Goal: Task Accomplishment & Management: Manage account settings

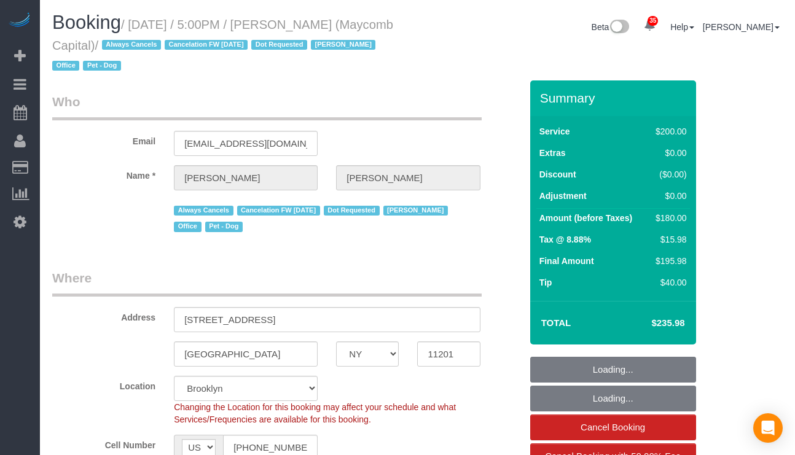
select select "NY"
select select "number:89"
select select "number:90"
select select "number:15"
select select "number:5"
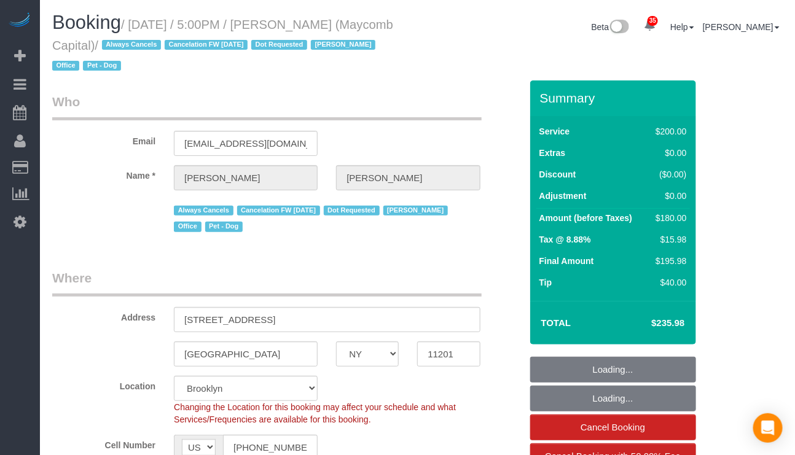
select select "string:stripe-pm_1Q7LTo4VGloSiKo7wRy0pITf"
select select "spot1"
select select "object:1355"
select select "150"
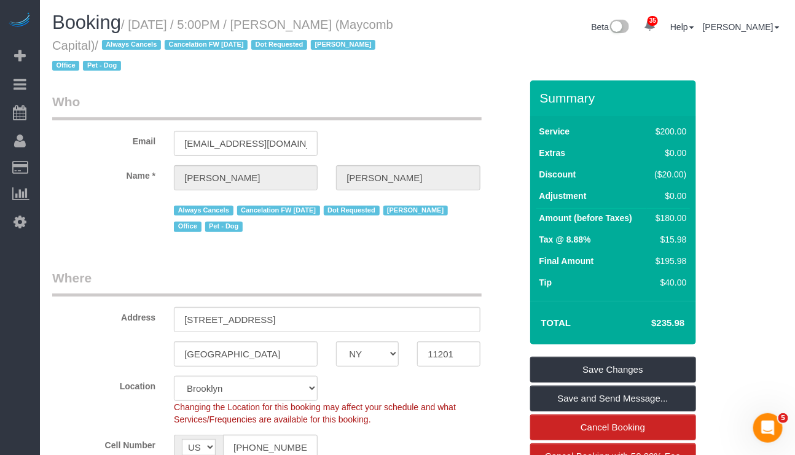
drag, startPoint x: 56, startPoint y: 45, endPoint x: 151, endPoint y: 45, distance: 95.3
click at [151, 45] on small "/ June 13, 2023 / 5:00PM / Dale Robinson (Maycomb Capital) / Always Cancels Can…" at bounding box center [222, 45] width 341 height 55
copy small "Maycomb Capital"
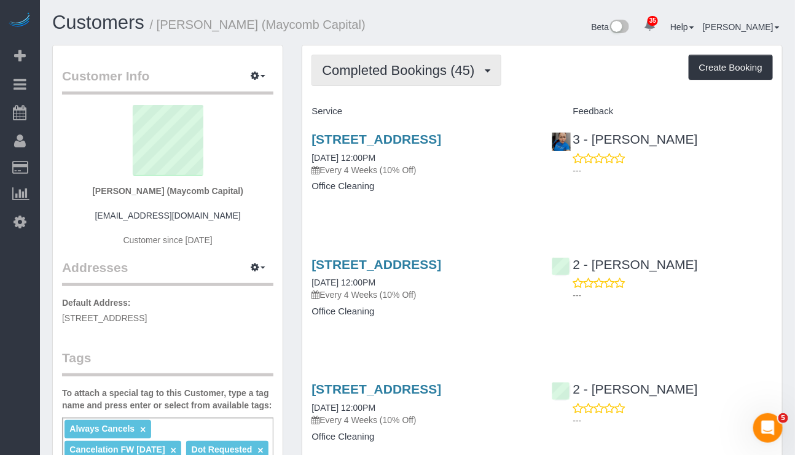
click at [465, 71] on span "Completed Bookings (45)" at bounding box center [401, 70] width 159 height 15
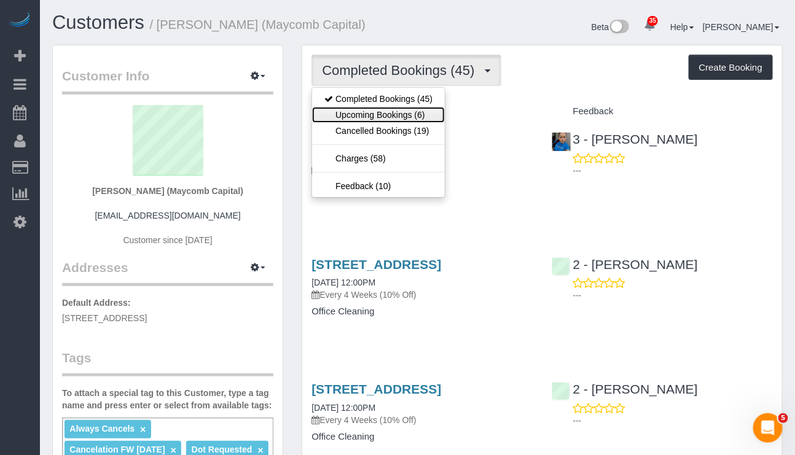
click at [412, 119] on link "Upcoming Bookings (6)" at bounding box center [378, 115] width 133 height 16
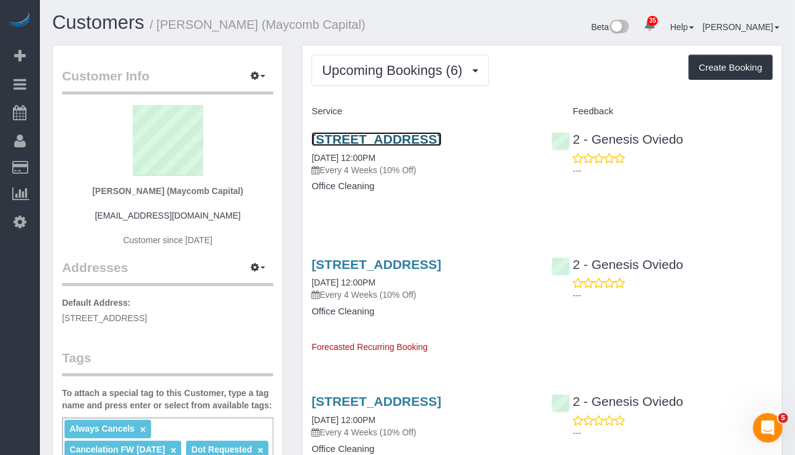
click at [393, 143] on link "44 Court Street, Suite 309, Brooklyn, NY 11201" at bounding box center [377, 139] width 130 height 14
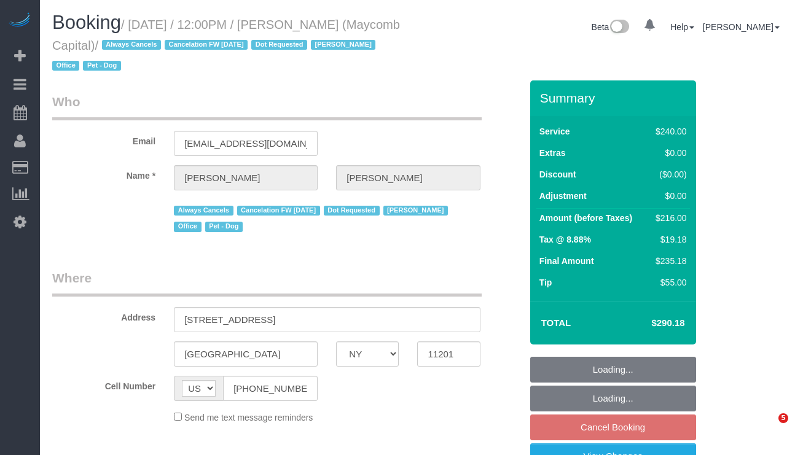
select select "NY"
select select "string:stripe-pm_1Q7LTo4VGloSiKo7wRy0pITf"
select select "180"
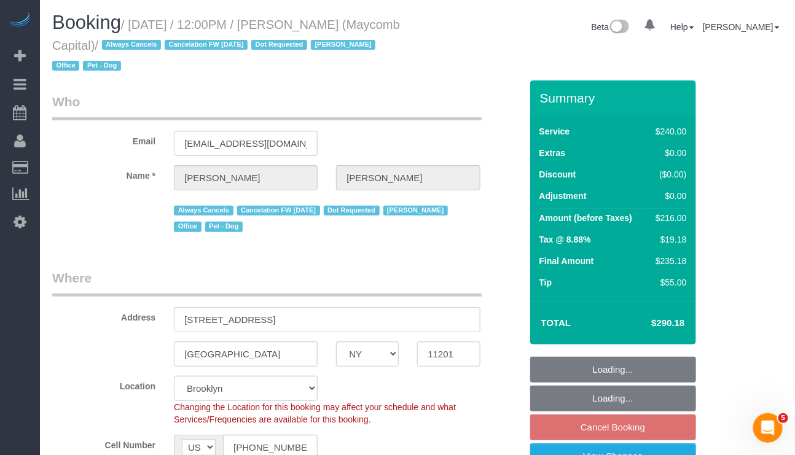
select select "object:928"
select select "spot5"
select select "object:1425"
select select "number:89"
select select "number:90"
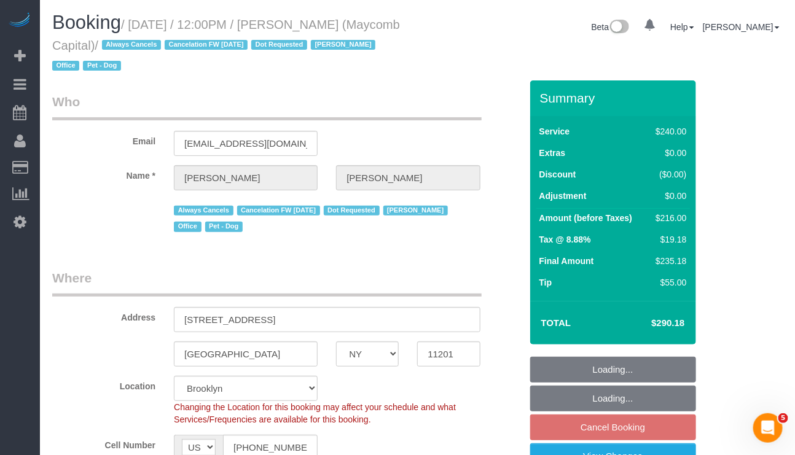
select select "number:15"
select select "number:5"
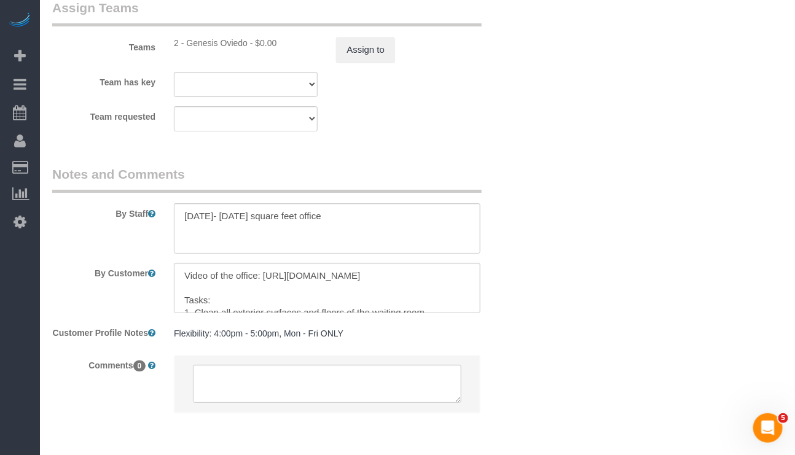
scroll to position [1433, 0]
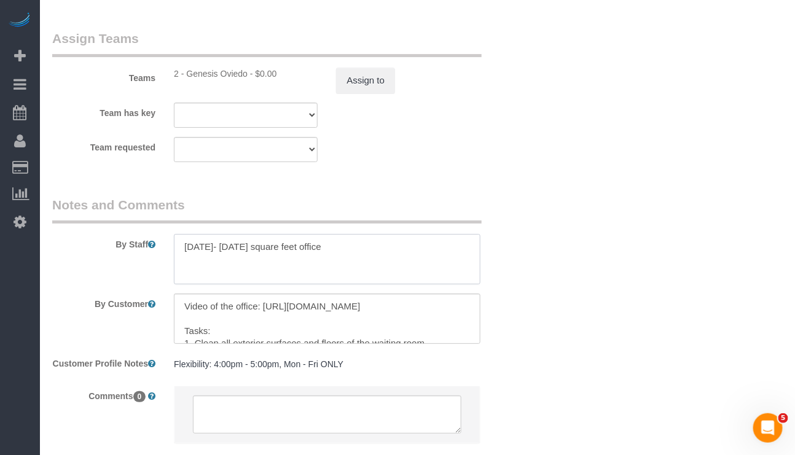
click at [233, 277] on textarea at bounding box center [327, 259] width 306 height 50
click at [303, 254] on textarea at bounding box center [327, 259] width 306 height 50
paste textarea "Varenkha Giordani"
type textarea "1500- 2000 square feet office Varenkha Giordani POC"
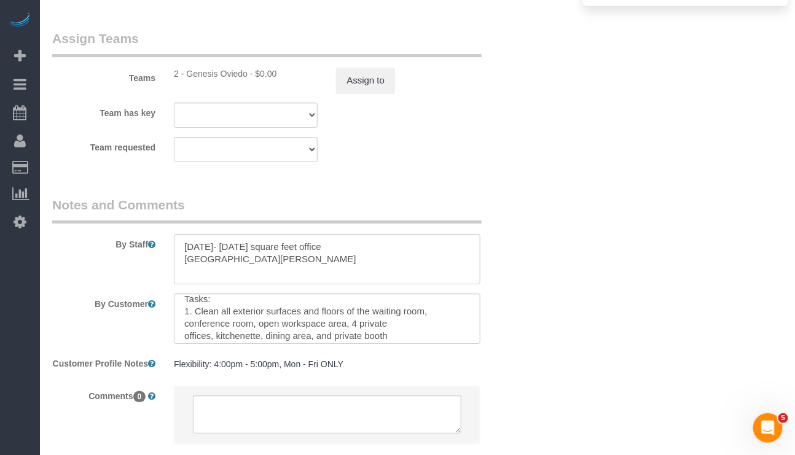
scroll to position [0, 0]
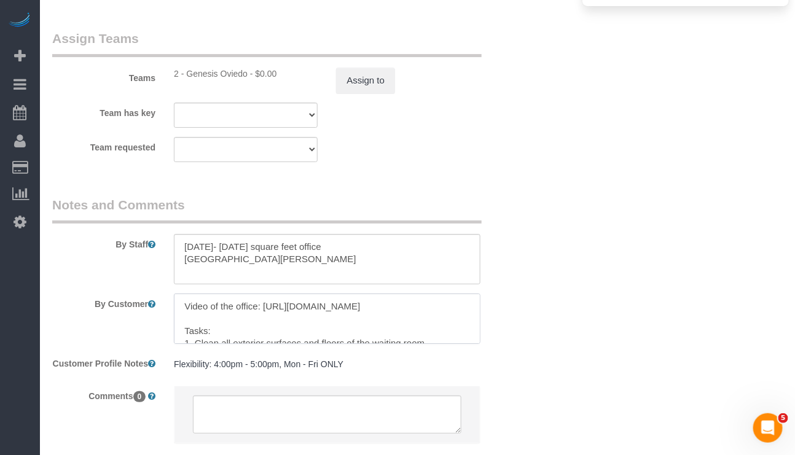
click at [292, 344] on textarea at bounding box center [327, 319] width 306 height 50
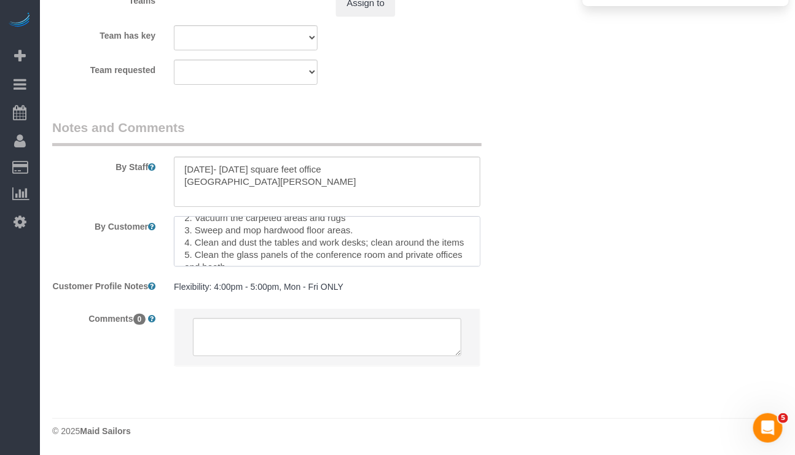
scroll to position [196, 0]
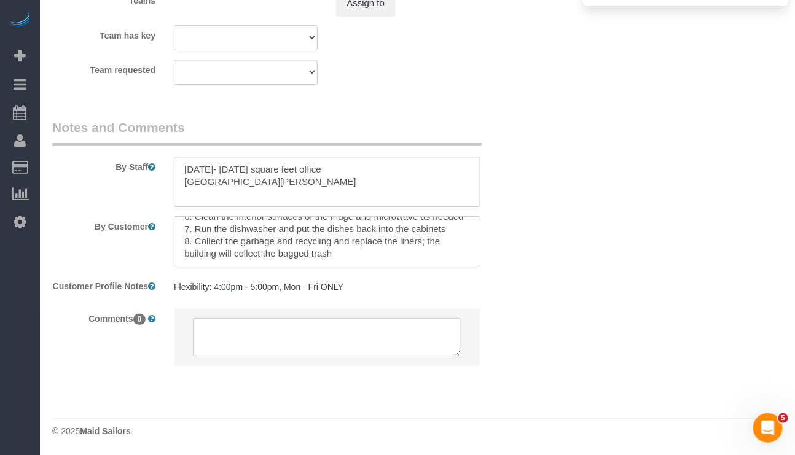
drag, startPoint x: 183, startPoint y: 234, endPoint x: 364, endPoint y: 260, distance: 183.1
click at [364, 260] on sui-booking-comments "By Staff By Customer Customer Profile Notes Flexibility: 4:00pm - 5:00pm, Mon -…" at bounding box center [286, 249] width 469 height 260
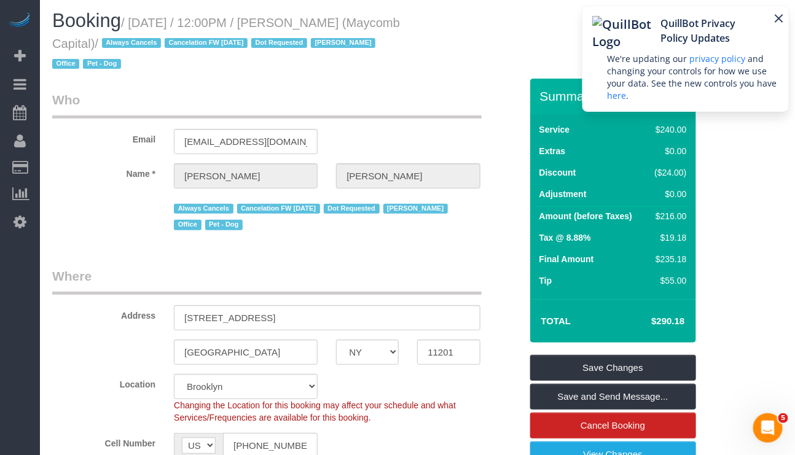
scroll to position [0, 0]
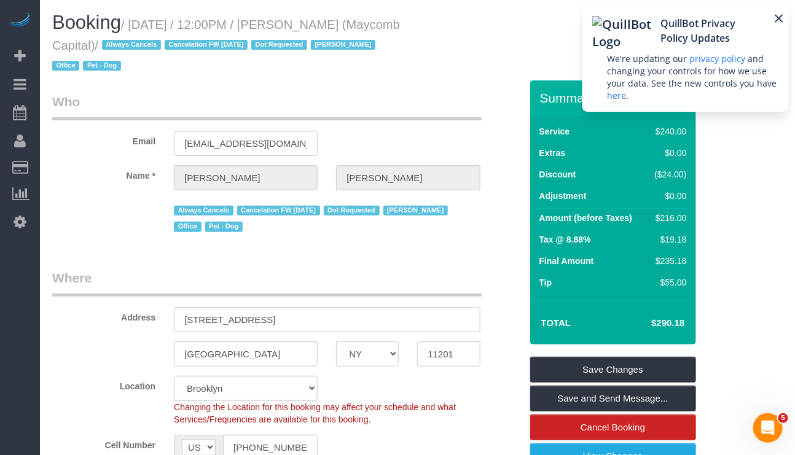
drag, startPoint x: 133, startPoint y: 18, endPoint x: 157, endPoint y: 34, distance: 28.5
click at [157, 34] on h1 "Booking / [DATE] / 12:00PM / [PERSON_NAME] (Maycomb Capital) / Always Cancels C…" at bounding box center [230, 43] width 356 height 63
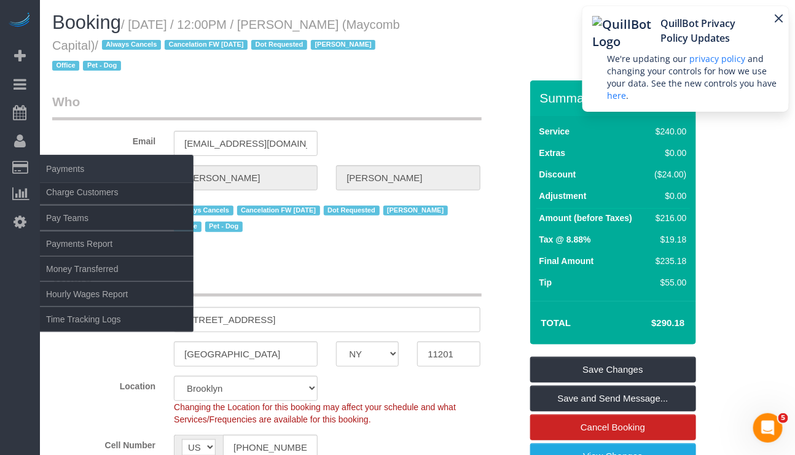
copy small "October 17, 2025 / 12:00PM / Dale Robinson (Maycomb Capital)"
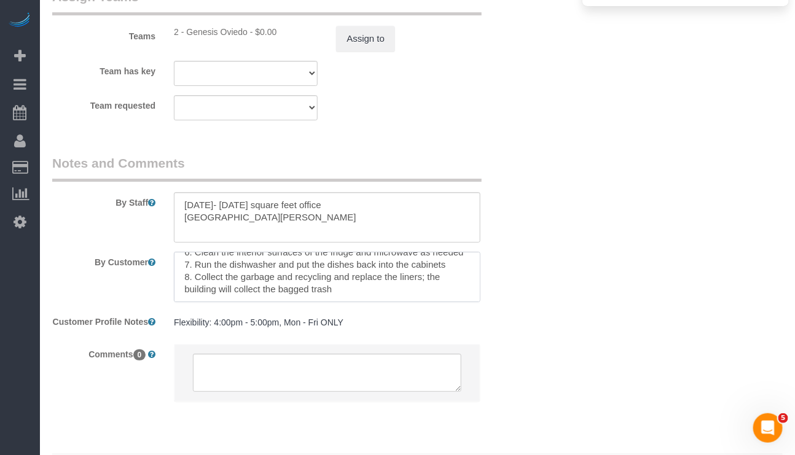
scroll to position [196, 0]
drag, startPoint x: 178, startPoint y: 299, endPoint x: 355, endPoint y: 313, distance: 177.6
click at [355, 313] on sui-booking-comments "By Staff By Customer Customer Profile Notes Flexibility: 4:00pm - 5:00pm, Mon -…" at bounding box center [286, 284] width 469 height 260
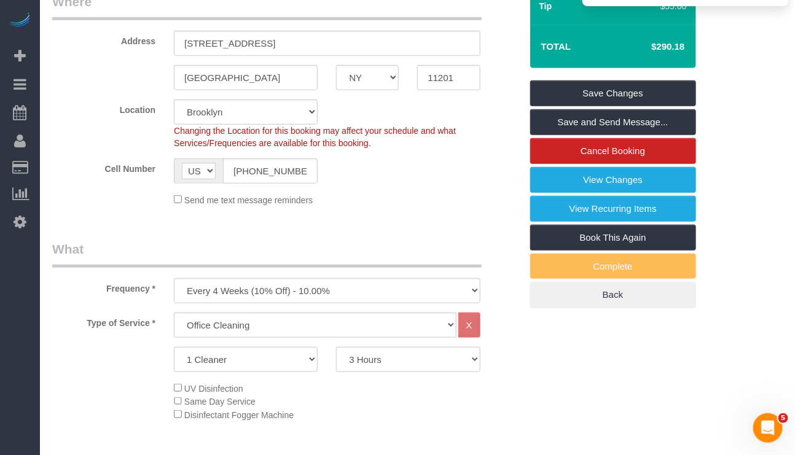
scroll to position [0, 0]
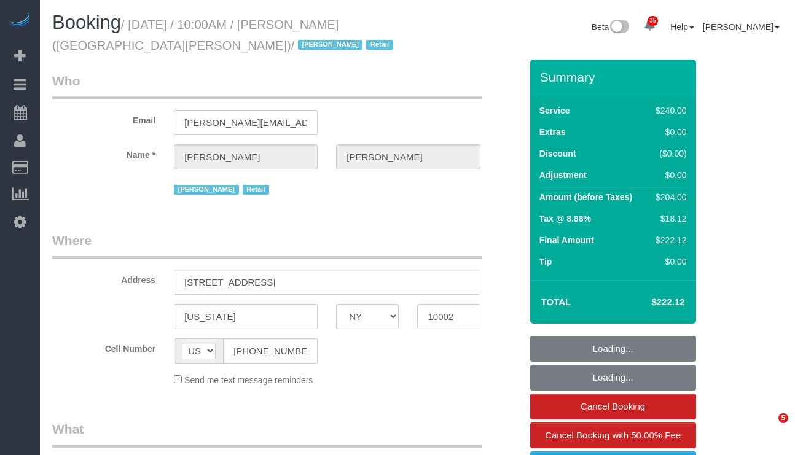
select select "NY"
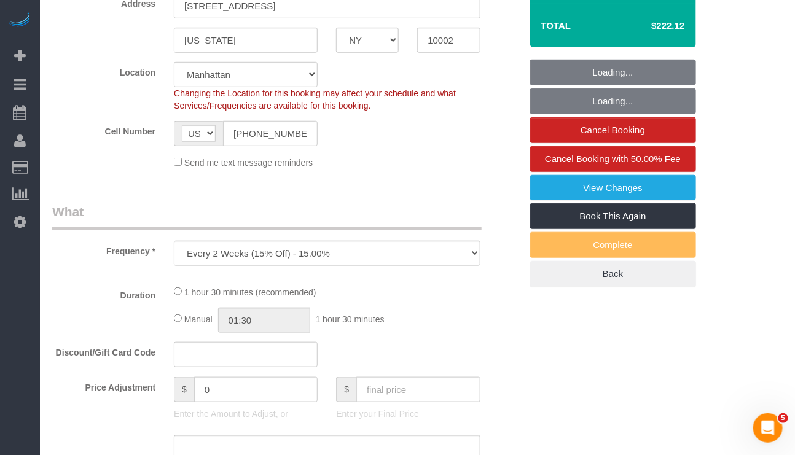
select select "object:833"
select select "number:89"
select select "number:90"
select select "number:15"
select select "number:7"
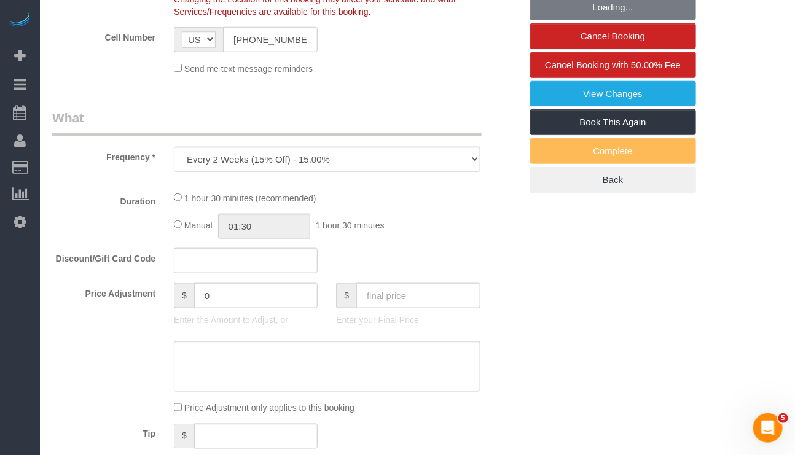
select select "string:stripe-pm_1QIcSx4VGloSiKo7YBGSrmhK"
select select "2"
select select "90"
select select "spot1"
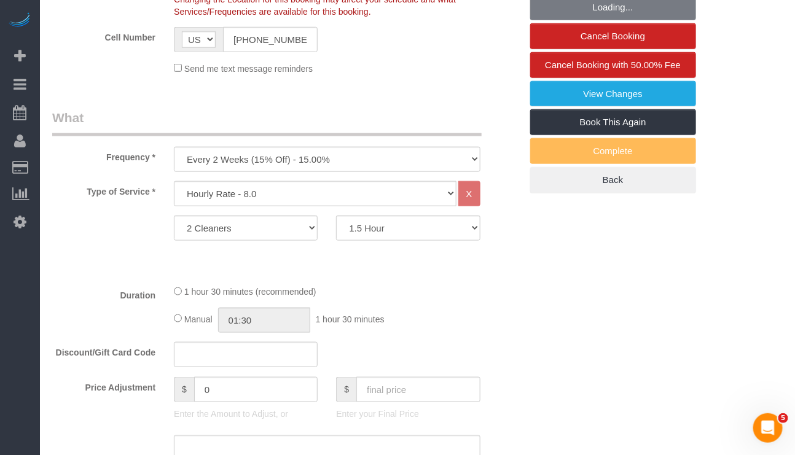
scroll to position [461, 0]
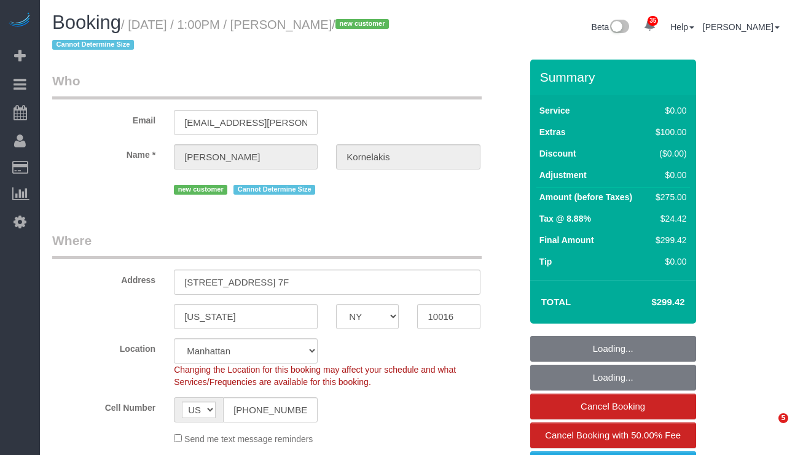
select select "NY"
select select "number:61"
select select "number:77"
select select "number:15"
select select "number:5"
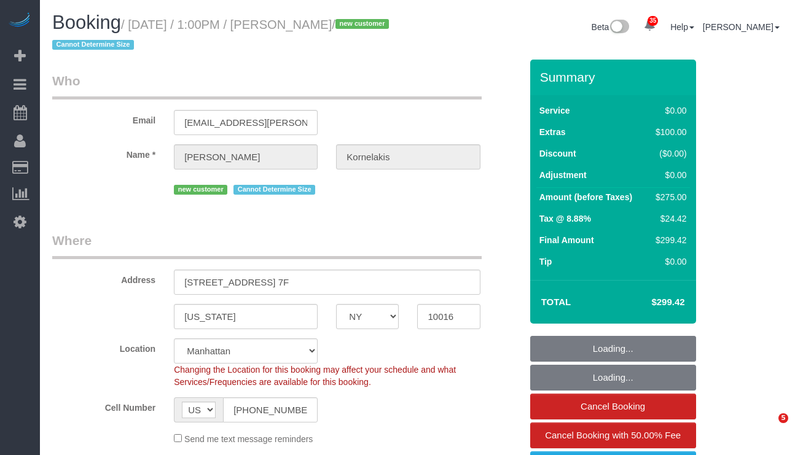
select select "object:983"
select select "string:stripe-pm_1SFG0D4VGloSiKo72ND7UiOM"
select select "spot1"
select select "2"
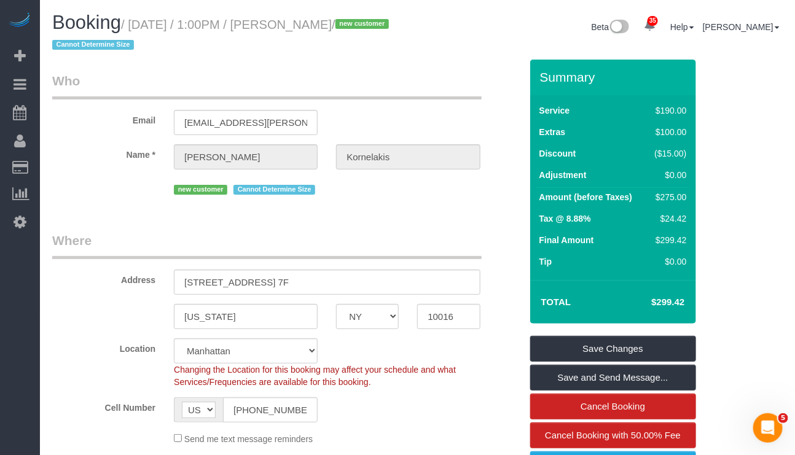
drag, startPoint x: 291, startPoint y: 28, endPoint x: 384, endPoint y: 26, distance: 92.8
click at [384, 26] on small "/ October 08, 2025 / 1:00PM / Nora Kornelakis / new customer Cannot Determine S…" at bounding box center [222, 35] width 340 height 34
copy small "Nora Kornelakis"
click at [445, 433] on div "Send me text message reminders" at bounding box center [327, 439] width 324 height 14
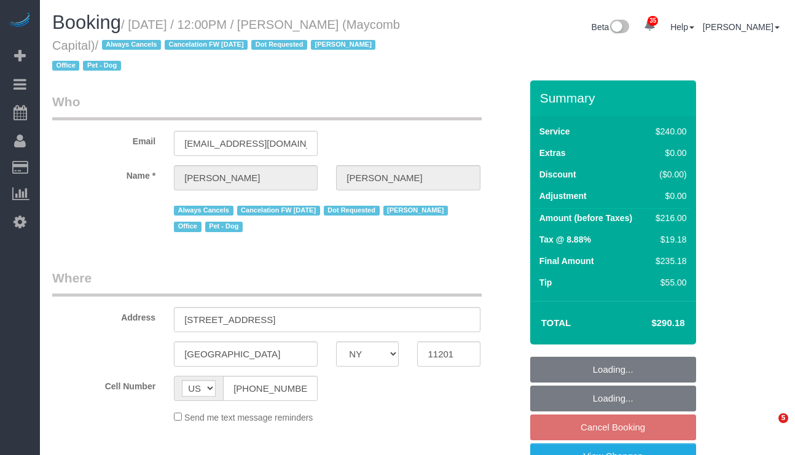
select select "NY"
select select "string:stripe-pm_1Q7LTo4VGloSiKo7wRy0pITf"
select select "number:89"
select select "number:90"
select select "number:15"
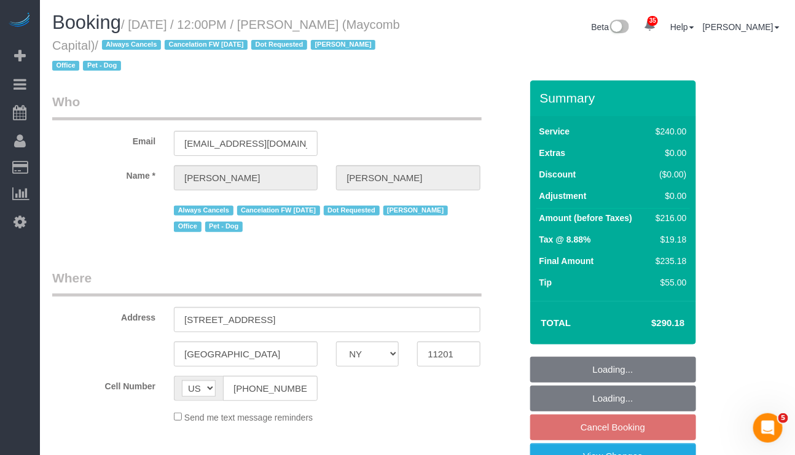
select select "number:5"
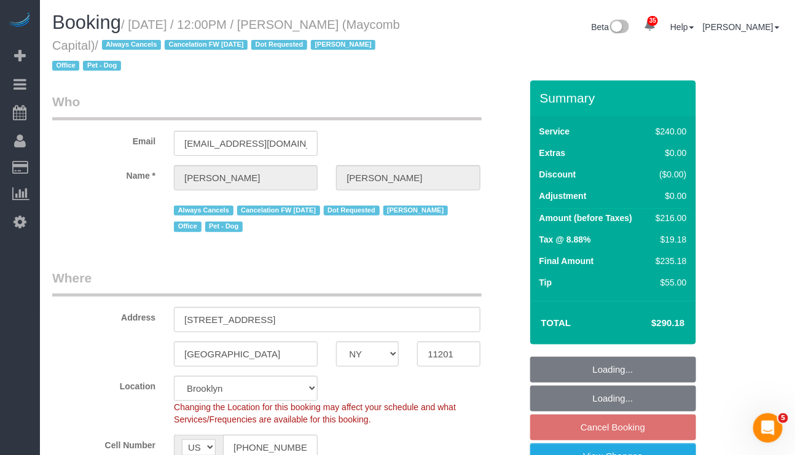
select select "object:989"
select select "spot5"
select select "object:1425"
select select "180"
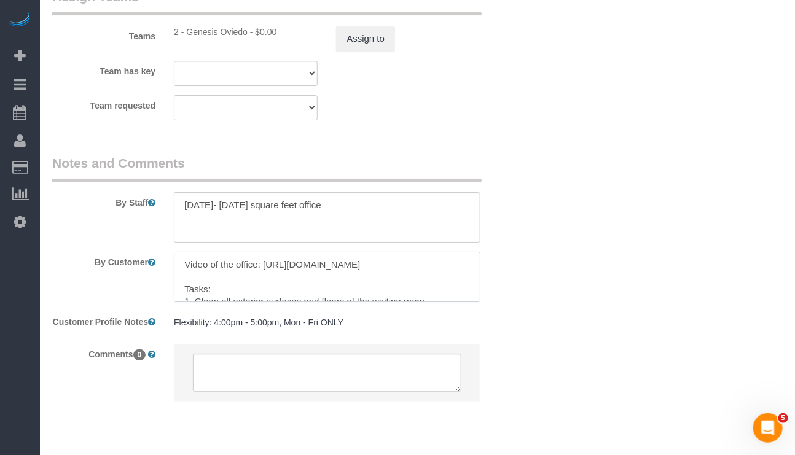
scroll to position [2, 0]
drag, startPoint x: 240, startPoint y: 297, endPoint x: 183, endPoint y: 284, distance: 58.6
click at [183, 284] on textarea at bounding box center [327, 277] width 306 height 50
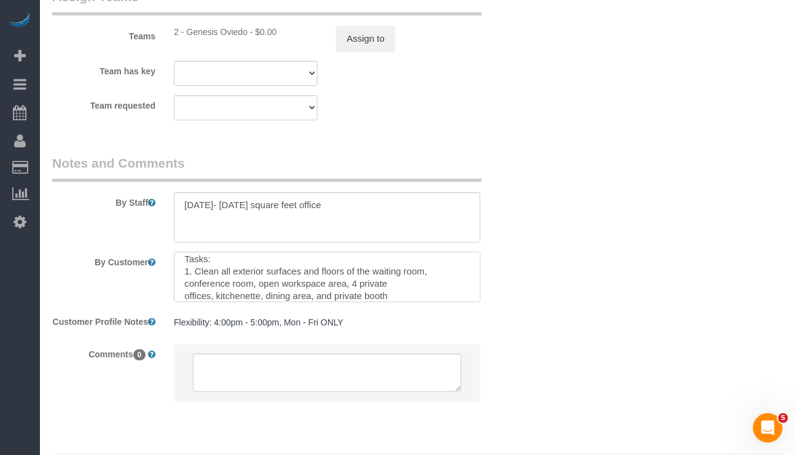
scroll to position [52, 0]
drag, startPoint x: 236, startPoint y: 296, endPoint x: 208, endPoint y: 270, distance: 37.8
click at [189, 279] on textarea at bounding box center [327, 277] width 306 height 50
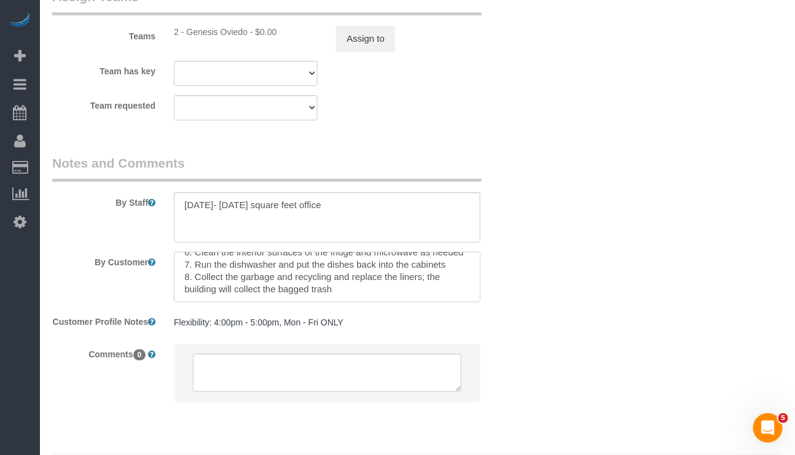
drag, startPoint x: 183, startPoint y: 284, endPoint x: 211, endPoint y: 279, distance: 28.1
click at [211, 279] on textarea at bounding box center [327, 277] width 306 height 50
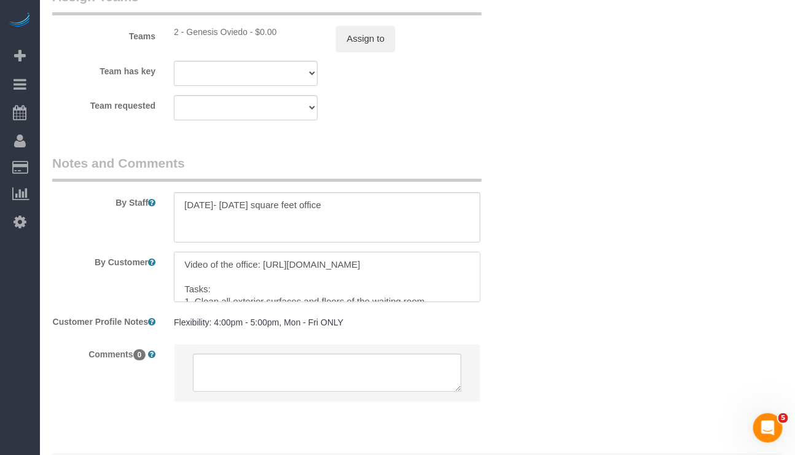
click at [253, 299] on textarea at bounding box center [327, 277] width 306 height 50
drag, startPoint x: 183, startPoint y: 282, endPoint x: 244, endPoint y: 292, distance: 61.6
click at [244, 292] on textarea at bounding box center [327, 277] width 306 height 50
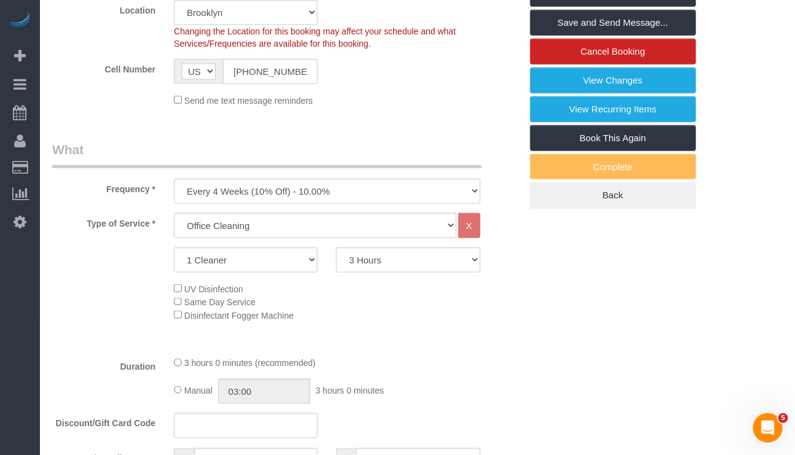
scroll to position [369, 0]
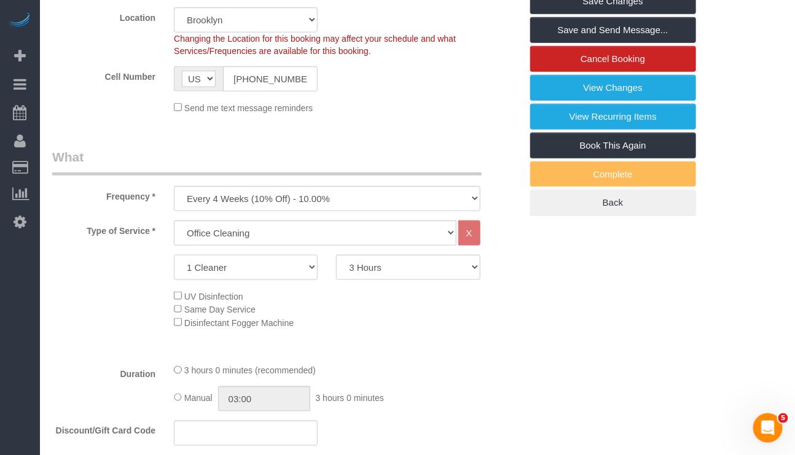
click at [299, 280] on select "1 Cleaner 2 Cleaners 3 Cleaners 4 Cleaners 5 Cleaners" at bounding box center [246, 267] width 144 height 25
click at [302, 275] on select "1 Cleaner 2 Cleaners 3 Cleaners 4 Cleaners 5 Cleaners" at bounding box center [246, 267] width 144 height 25
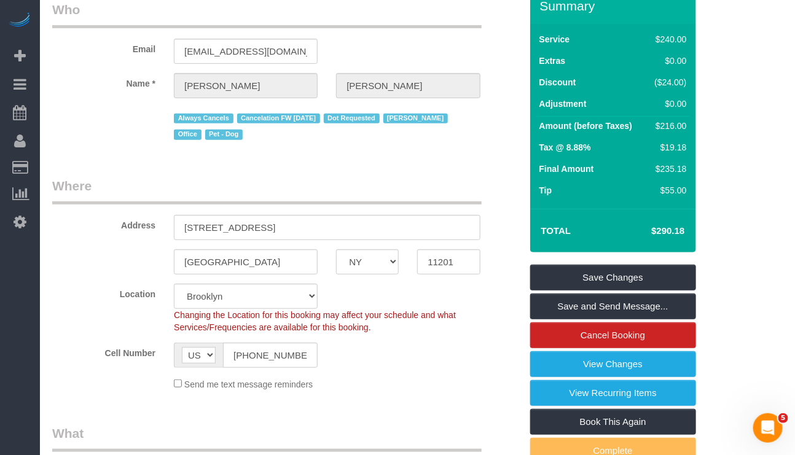
scroll to position [0, 0]
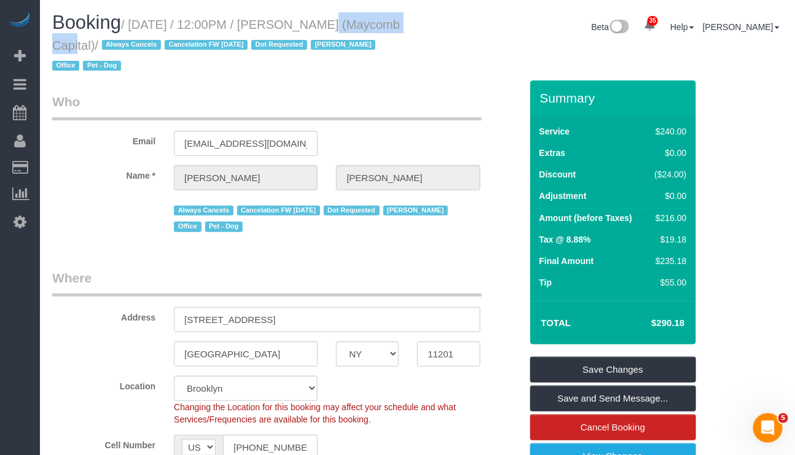
drag, startPoint x: 295, startPoint y: 19, endPoint x: 389, endPoint y: 19, distance: 94.0
click at [389, 19] on h1 "Booking / October 17, 2025 / 12:00PM / Dale Robinson (Maycomb Capital) / Always…" at bounding box center [230, 43] width 356 height 63
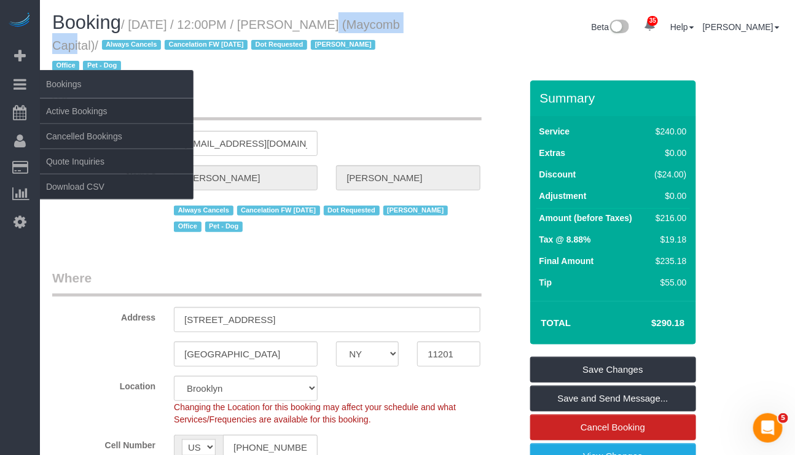
copy small "Dale Robinson"
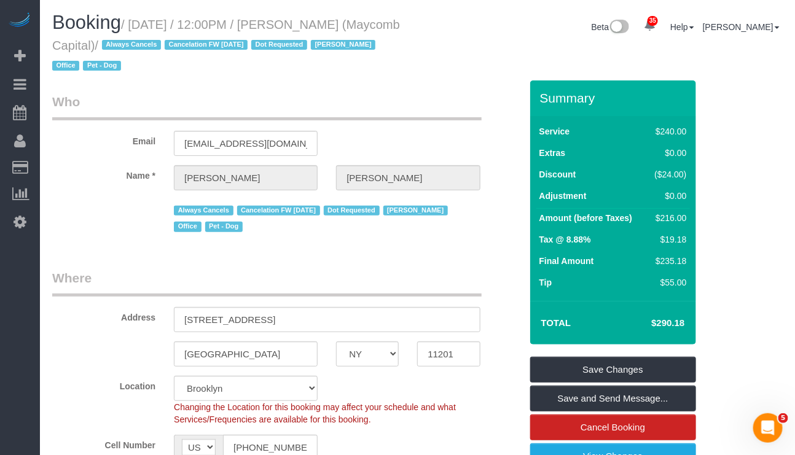
click at [454, 234] on div "Always Cancels Cancelation FW 11/29/24 Dot Requested Jacky Xu Office Pet - Dog" at bounding box center [327, 218] width 306 height 36
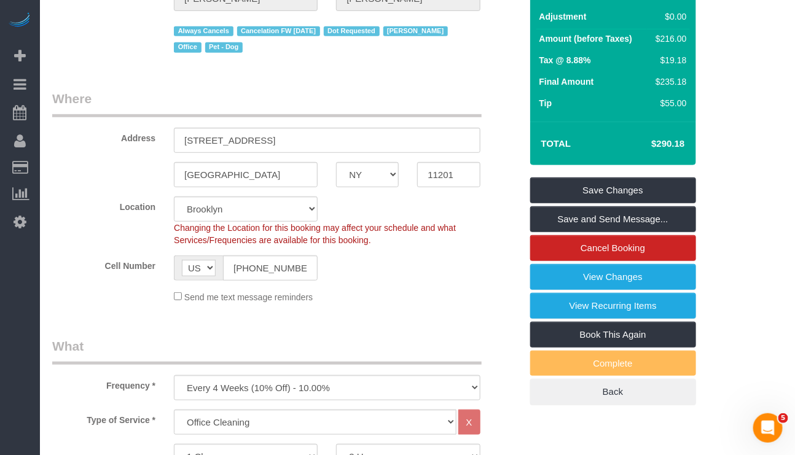
scroll to position [184, 0]
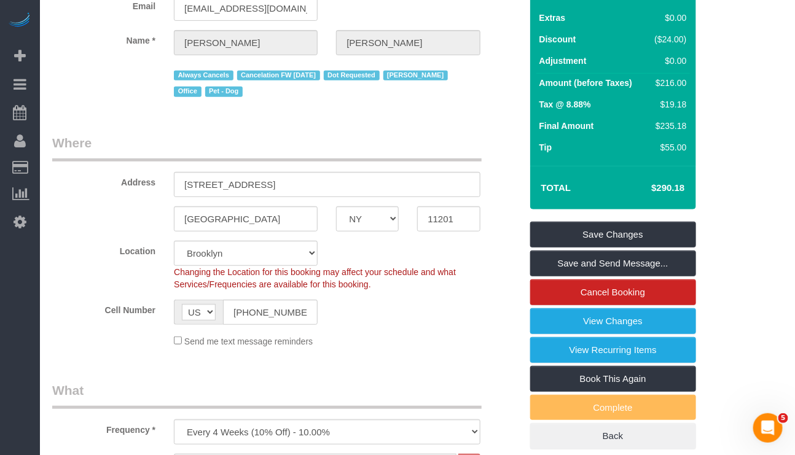
scroll to position [0, 0]
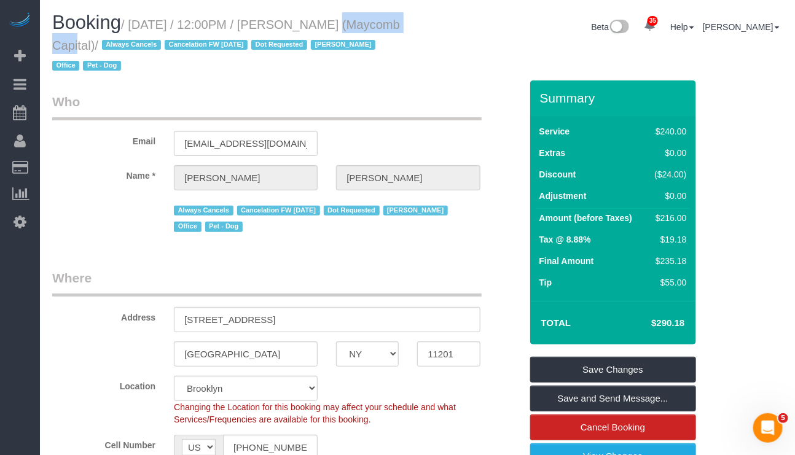
drag, startPoint x: 301, startPoint y: 21, endPoint x: 391, endPoint y: 23, distance: 90.4
click at [391, 23] on h1 "Booking / October 17, 2025 / 12:00PM / Dale Robinson (Maycomb Capital) / Always…" at bounding box center [230, 43] width 356 height 63
copy small "Dale Robinson"
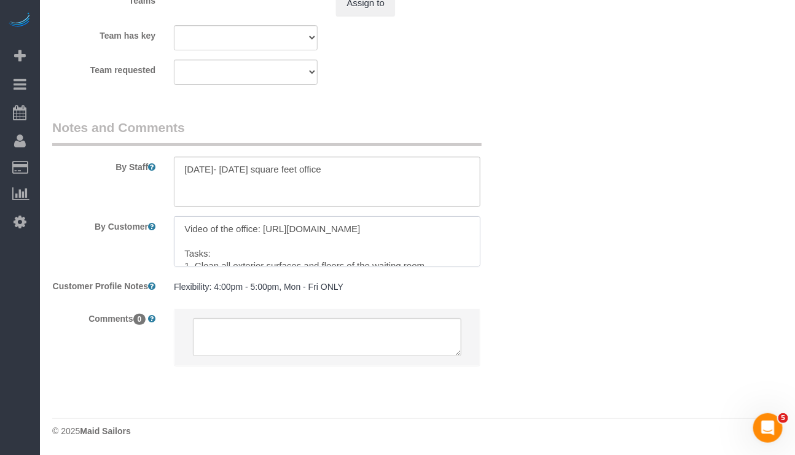
drag, startPoint x: 181, startPoint y: 234, endPoint x: 246, endPoint y: 242, distance: 64.9
click at [246, 242] on textarea at bounding box center [327, 241] width 306 height 50
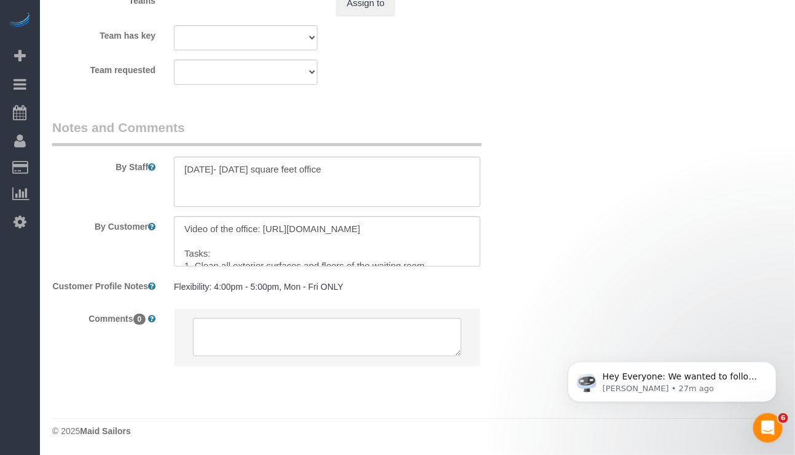
click at [435, 436] on div "© 2025 Maid Sailors" at bounding box center [417, 431] width 731 height 12
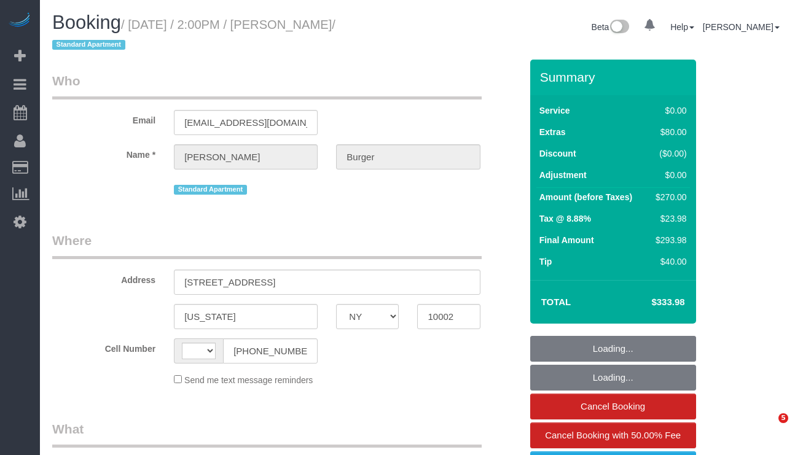
select select "NY"
select select "string:[GEOGRAPHIC_DATA]"
select select "string:stripe-pm_1QtaHR4VGloSiKo78l2mK14z"
select select "number:89"
select select "number:75"
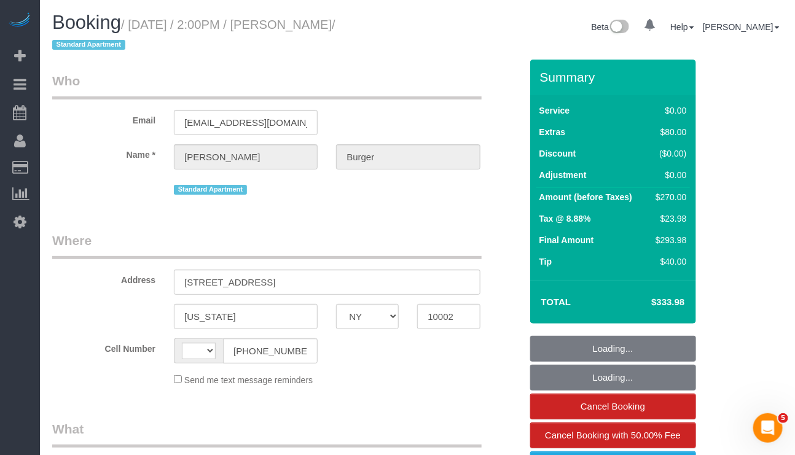
select select "number:15"
select select "number:5"
select select "spot1"
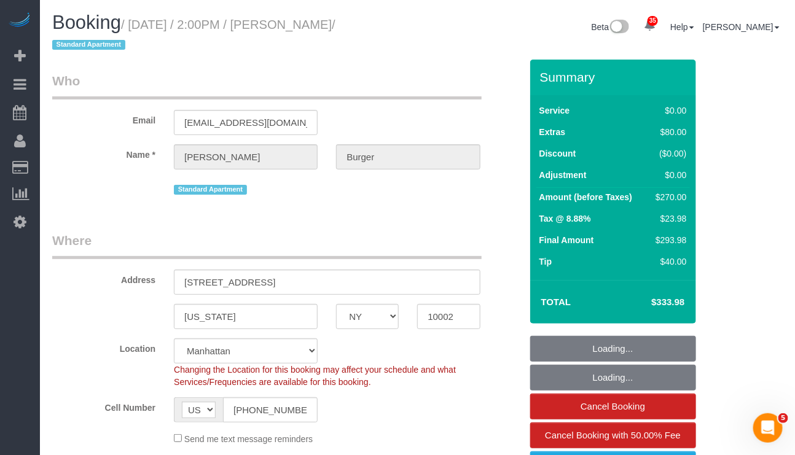
select select "object:1072"
select select "1"
select select "2"
select select "1"
select select "2"
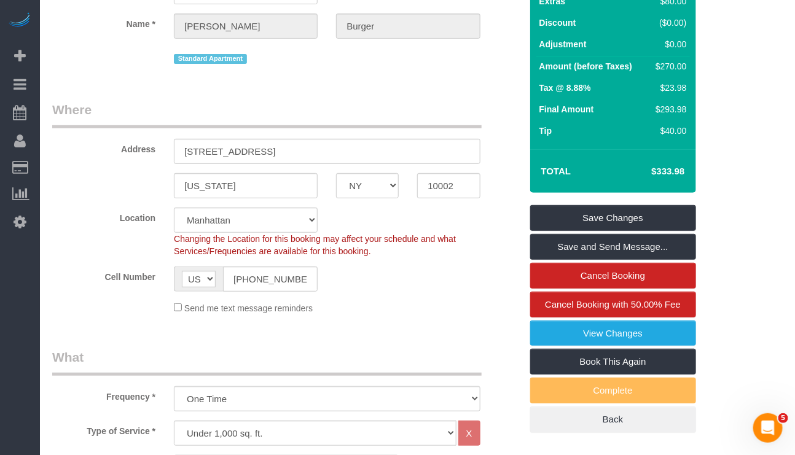
scroll to position [184, 0]
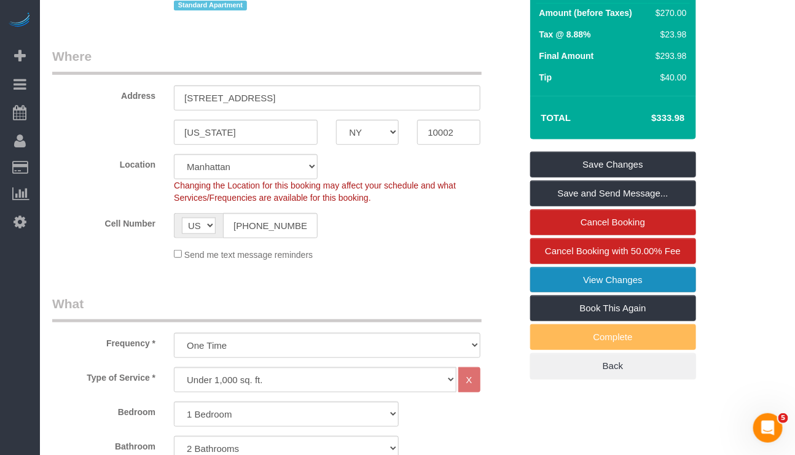
click at [596, 286] on link "View Changes" at bounding box center [613, 280] width 166 height 26
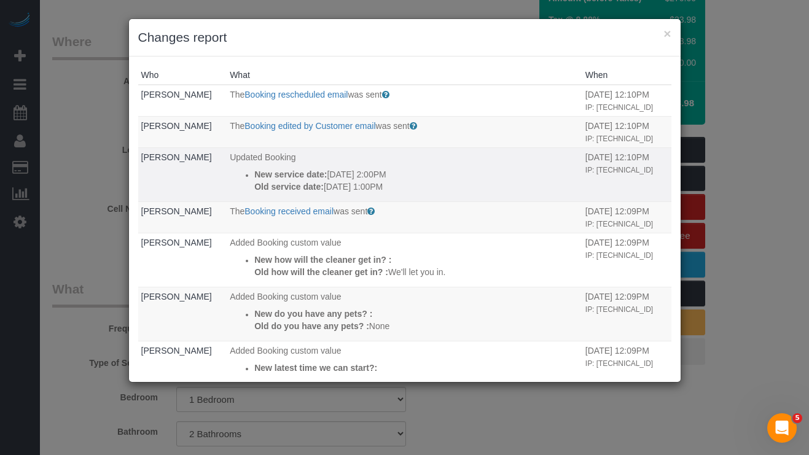
drag, startPoint x: 399, startPoint y: 211, endPoint x: 229, endPoint y: 197, distance: 170.2
click at [230, 193] on ul "New service date: 10/08/2025 2:00PM Old service date: 10/08/2025 1:00PM" at bounding box center [405, 180] width 350 height 25
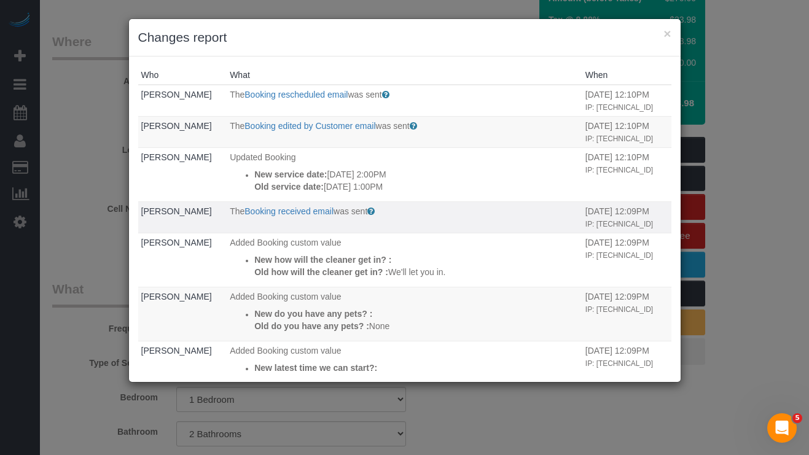
copy div "New service date: 10/08/2025 2:00PM Old service date: 10/08/2025 1:00PM"
click at [671, 34] on div "× Changes report" at bounding box center [405, 37] width 552 height 37
click at [668, 31] on button "×" at bounding box center [667, 33] width 7 height 13
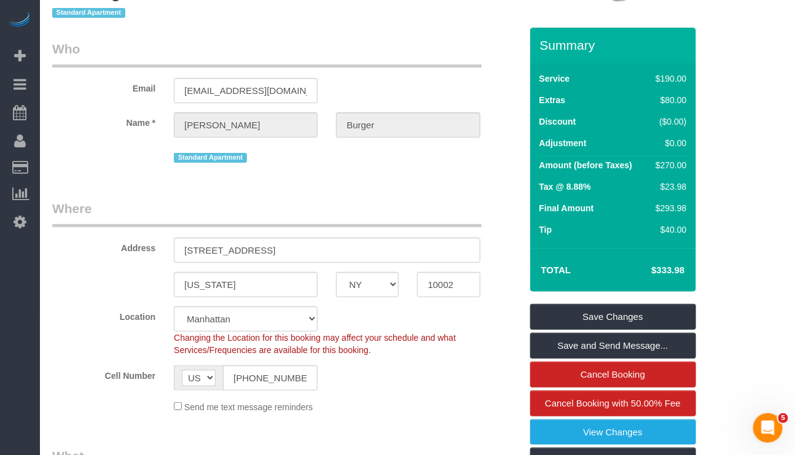
scroll to position [0, 0]
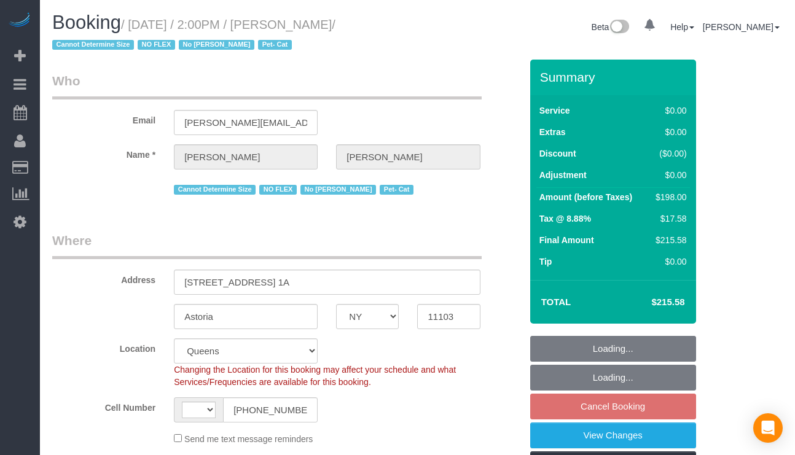
select select "NY"
select select "string:stripe-pm_1QLvt54VGloSiKo7dC2NJORx"
select select "string:[GEOGRAPHIC_DATA]"
select select "object:833"
select select "spot7"
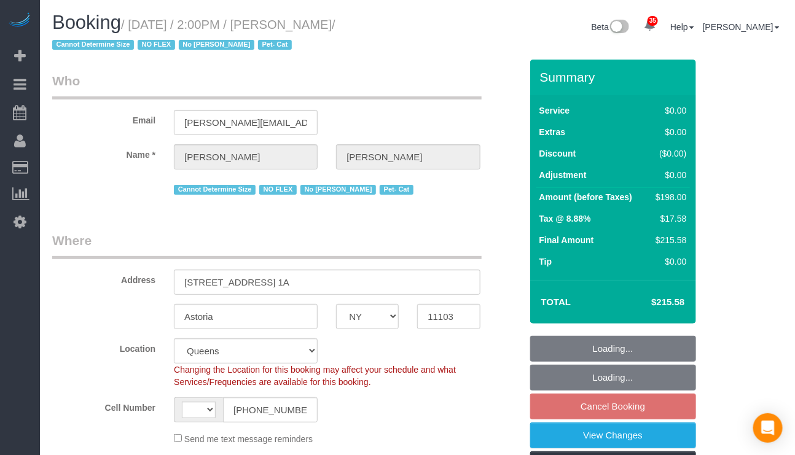
select select "number:89"
select select "number:90"
select select "number:14"
select select "number:5"
select select "2"
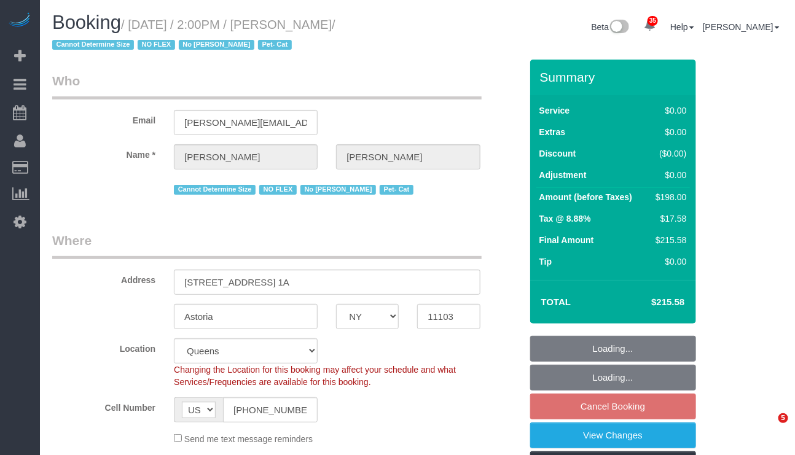
select select "2"
select select "object:1437"
select select "2"
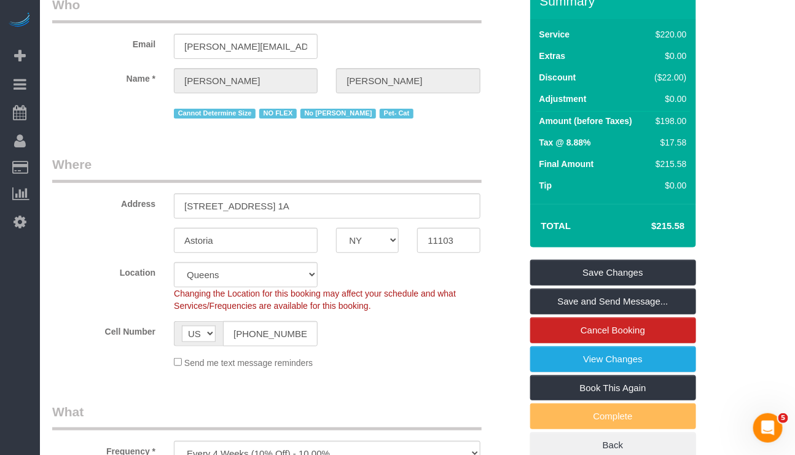
scroll to position [184, 0]
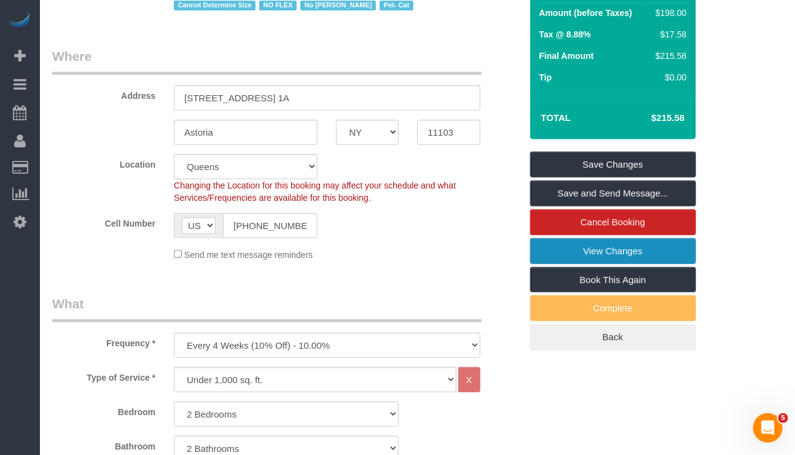
click at [596, 251] on link "View Changes" at bounding box center [613, 251] width 166 height 26
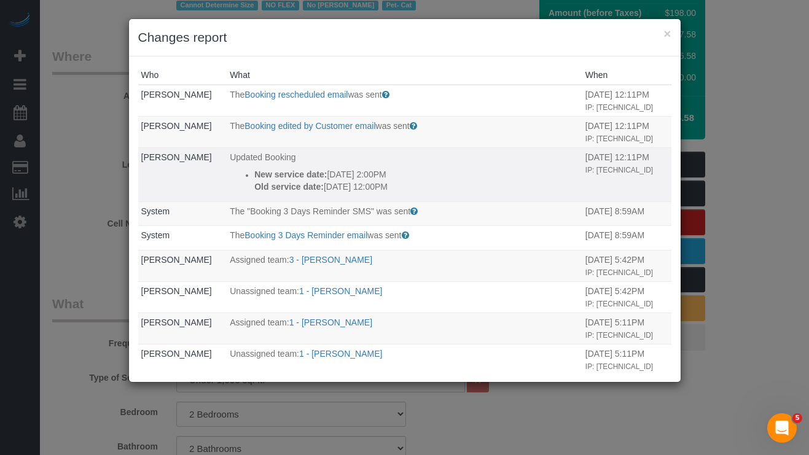
drag, startPoint x: 243, startPoint y: 174, endPoint x: 406, endPoint y: 189, distance: 163.5
click at [406, 189] on ul "New service date: 10/13/2025 2:00PM Old service date: 10/10/2025 12:00PM" at bounding box center [405, 180] width 350 height 25
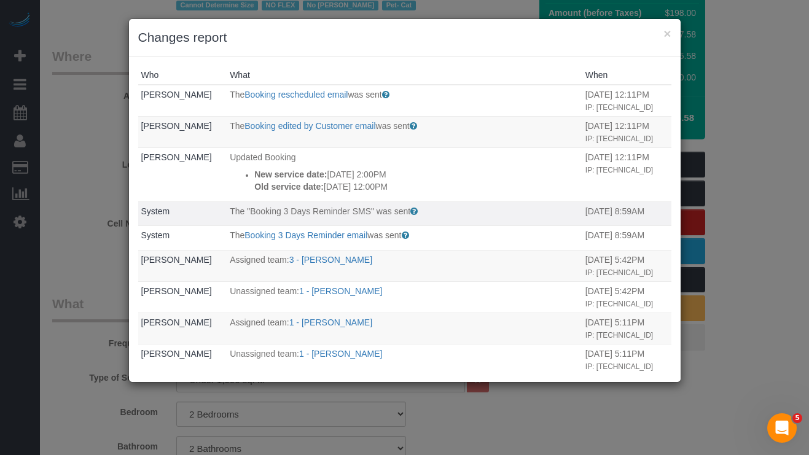
copy div "New service date: 10/13/2025 2:00PM Old service date: 10/10/2025 12:00PM"
click at [668, 36] on button "×" at bounding box center [667, 33] width 7 height 13
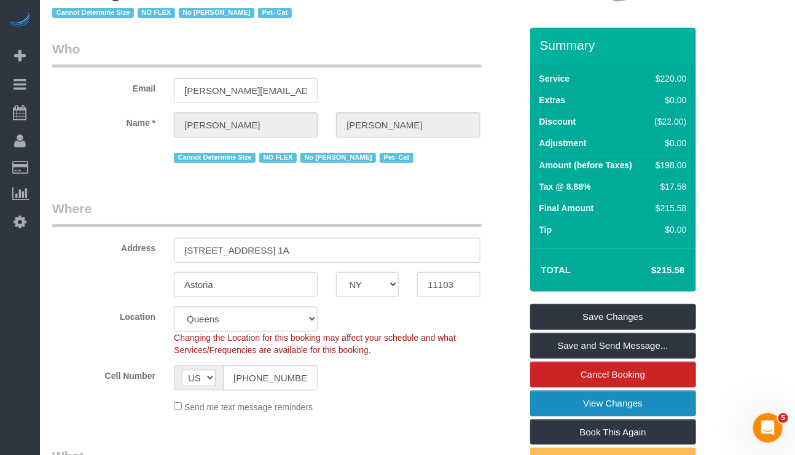
scroll to position [0, 0]
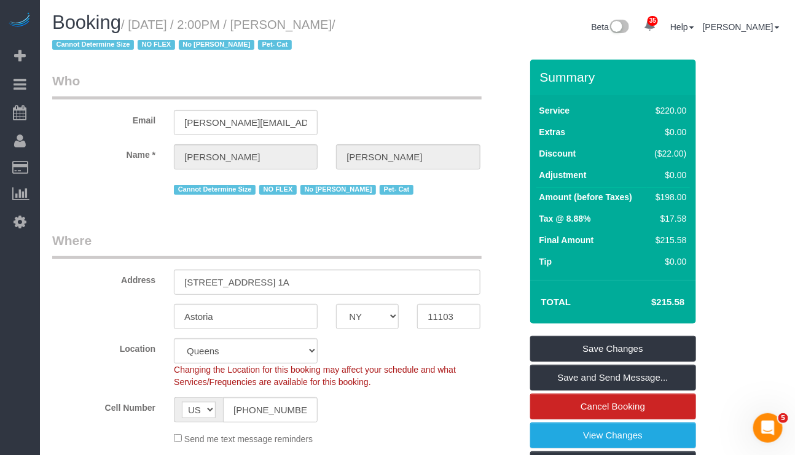
drag, startPoint x: 293, startPoint y: 28, endPoint x: 347, endPoint y: 28, distance: 53.5
click at [336, 28] on small "/ October 13, 2025 / 2:00PM / Jina Choi / Cannot Determine Size NO FLEX No Gera…" at bounding box center [193, 35] width 283 height 34
copy small "Jina Choi"
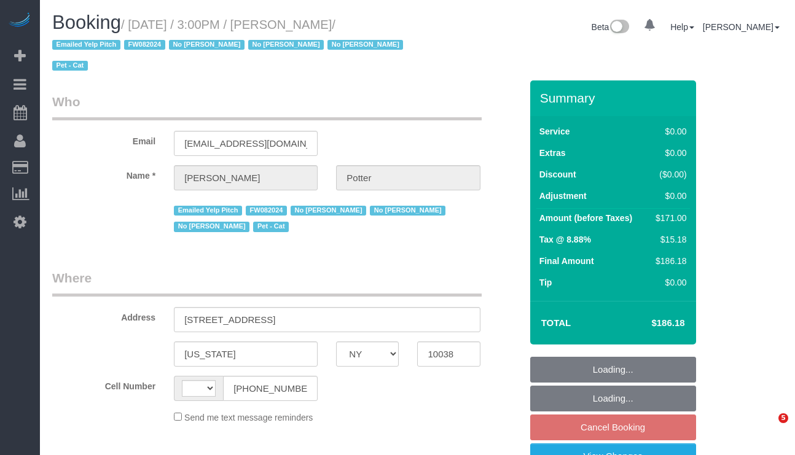
select select "NY"
select select "string:stripe-pm_1M0pwl4VGloSiKo7e0pYCX8B"
select select "string:[GEOGRAPHIC_DATA]"
select select "number:89"
select select "number:90"
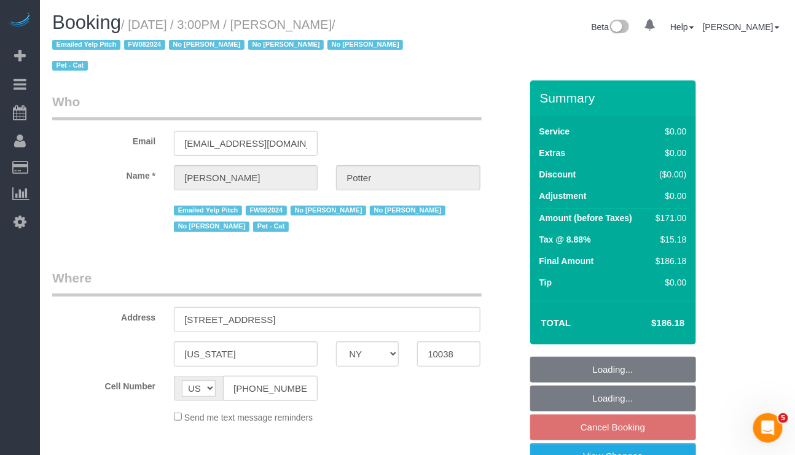
select select "number:14"
select select "number:5"
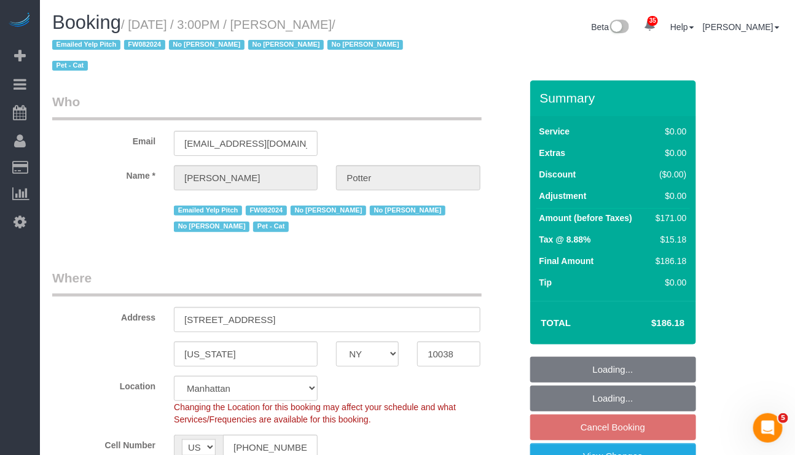
select select "object:981"
select select "spot8"
select select "2"
select select "object:1508"
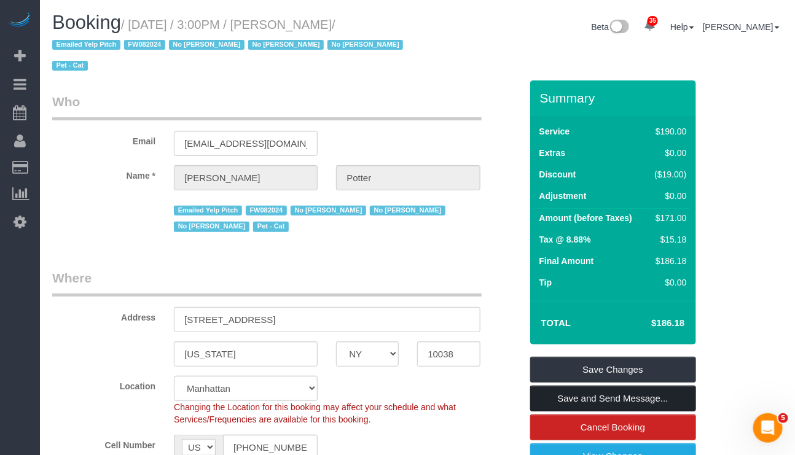
scroll to position [92, 0]
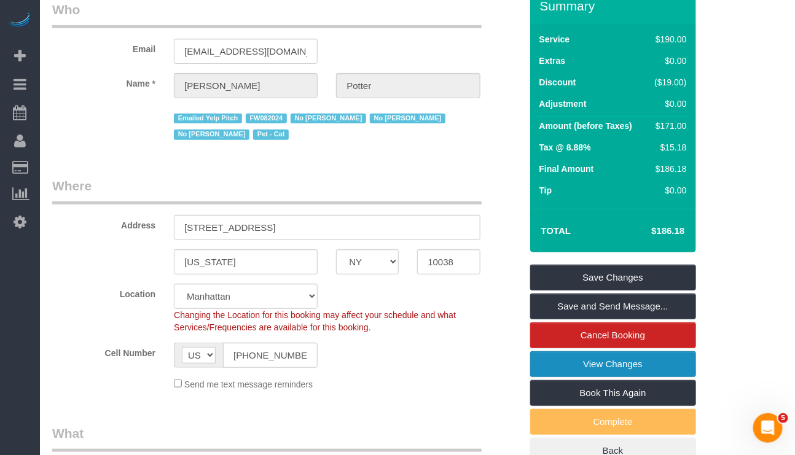
click at [594, 376] on link "View Changes" at bounding box center [613, 365] width 166 height 26
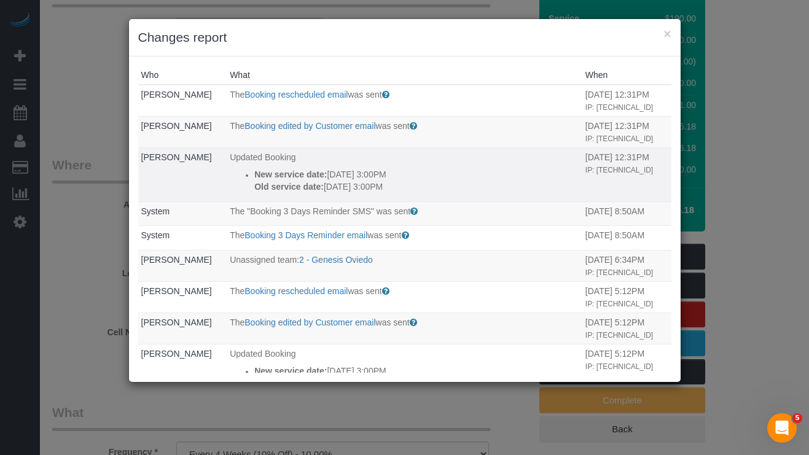
drag, startPoint x: 408, startPoint y: 179, endPoint x: 310, endPoint y: 192, distance: 98.6
click at [299, 188] on div "New service date: 10/10/2025 3:00PM Old service date: 10/09/2025 3:00PM" at bounding box center [416, 180] width 325 height 25
drag, startPoint x: 246, startPoint y: 168, endPoint x: 404, endPoint y: 183, distance: 159.2
click at [404, 183] on div "New service date: 10/10/2025 3:00PM Old service date: 10/09/2025 3:00PM" at bounding box center [416, 180] width 325 height 25
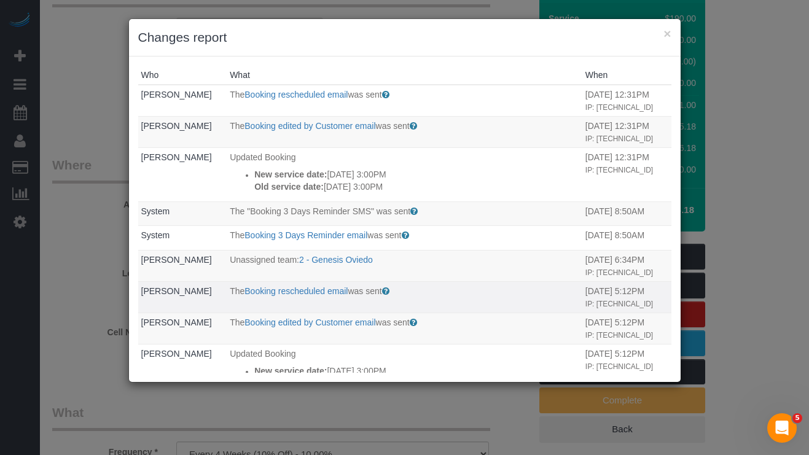
copy div "New service date: 10/10/2025 3:00PM Old service date: 10/09/2025 3:00PM"
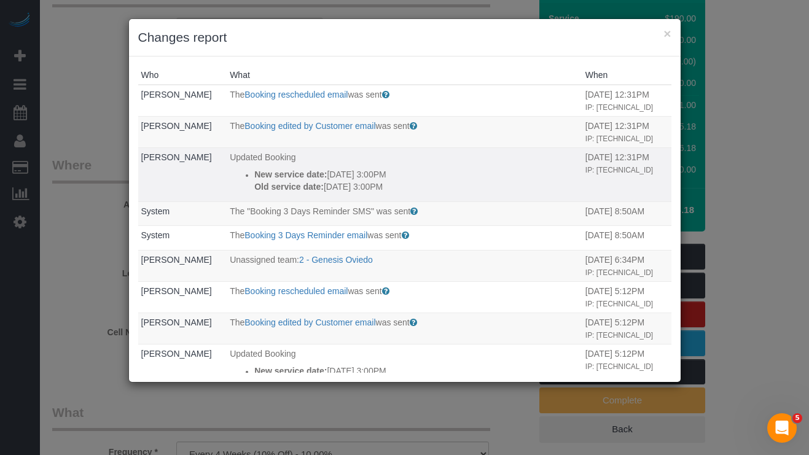
drag, startPoint x: 196, startPoint y: 160, endPoint x: 140, endPoint y: 160, distance: 55.9
click at [140, 160] on td "Anton Potter" at bounding box center [182, 174] width 89 height 54
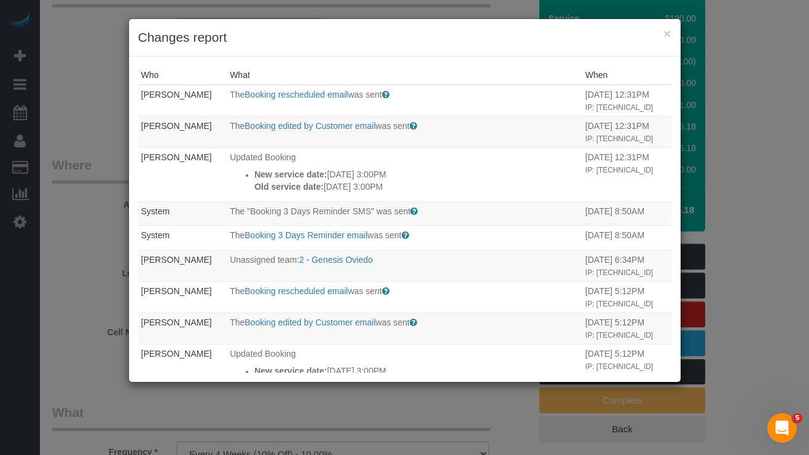
copy link "Anton Potter"
click at [667, 35] on button "×" at bounding box center [667, 33] width 7 height 13
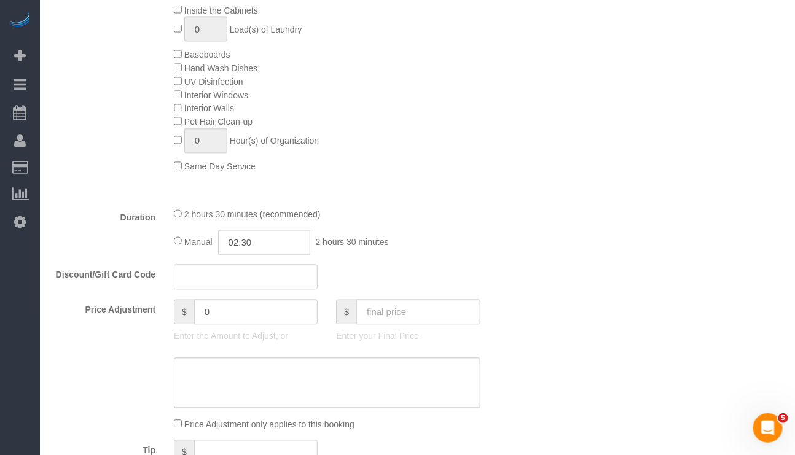
scroll to position [553, 0]
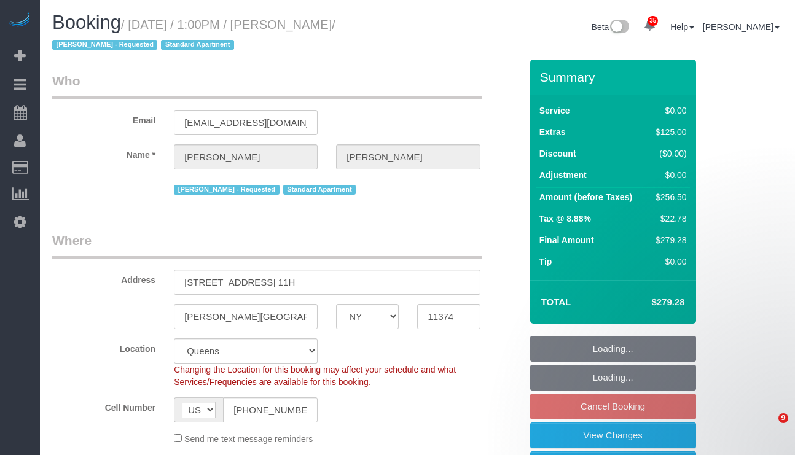
select select "NY"
select select "1"
select select "spot6"
select select "number:89"
select select "number:90"
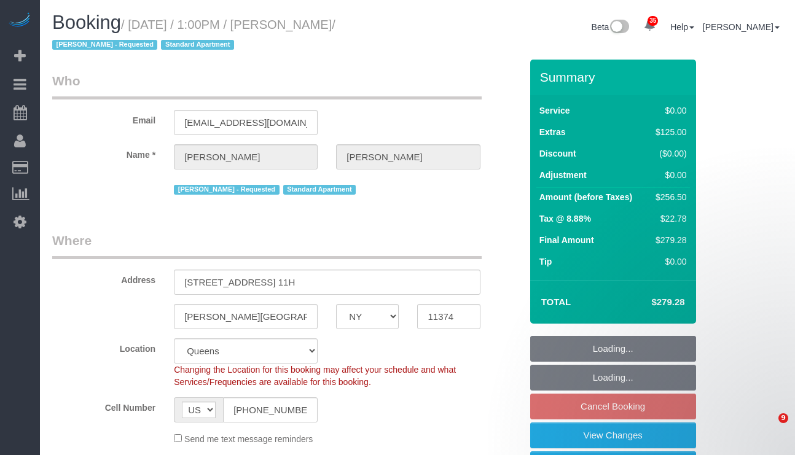
select select "number:15"
select select "number:6"
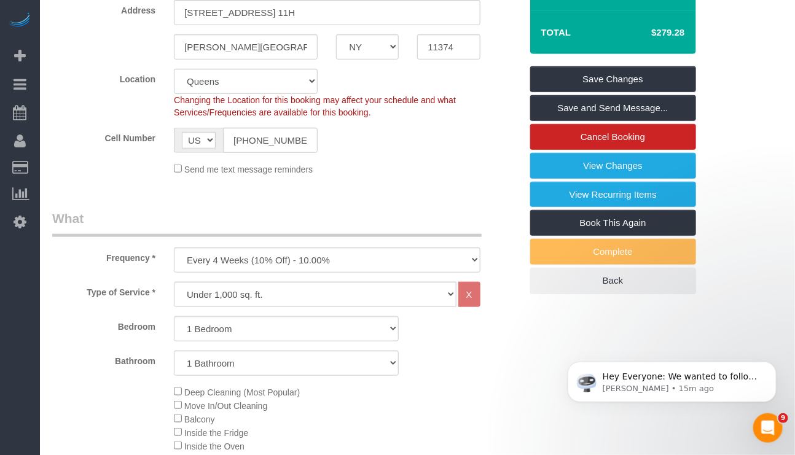
scroll to position [277, 0]
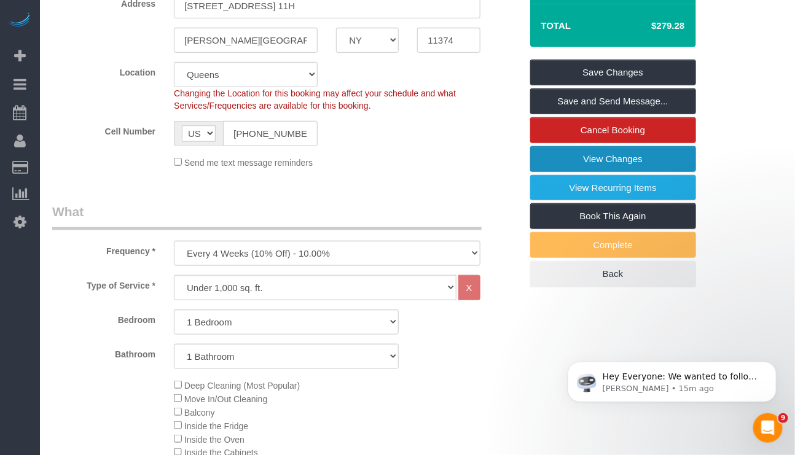
click at [602, 161] on link "View Changes" at bounding box center [613, 159] width 166 height 26
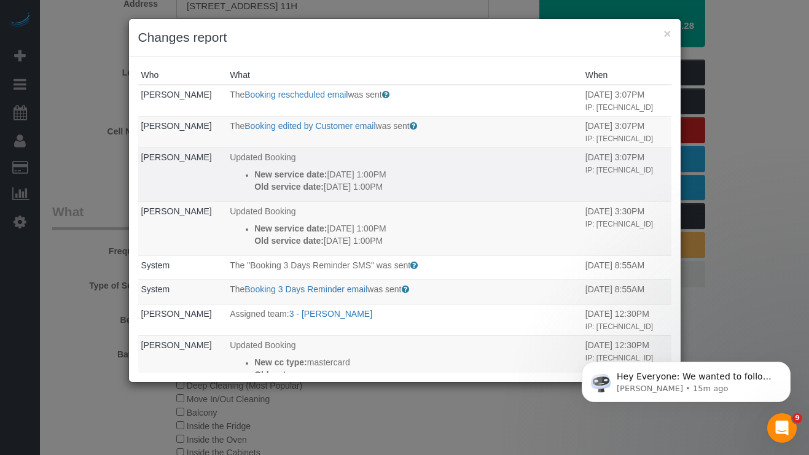
drag, startPoint x: 225, startPoint y: 172, endPoint x: 406, endPoint y: 191, distance: 181.6
click at [406, 191] on ul "New service date: 10/12/2025 1:00PM Old service date: 10/14/2025 1:00PM" at bounding box center [405, 180] width 350 height 25
copy div "New service date: 10/12/2025 1:00PM Old service date: 10/14/2025 1:00PM"
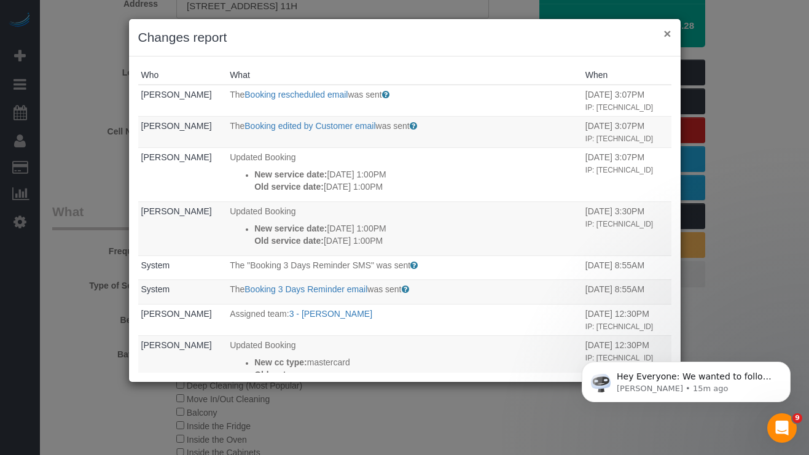
click at [666, 32] on button "×" at bounding box center [667, 33] width 7 height 13
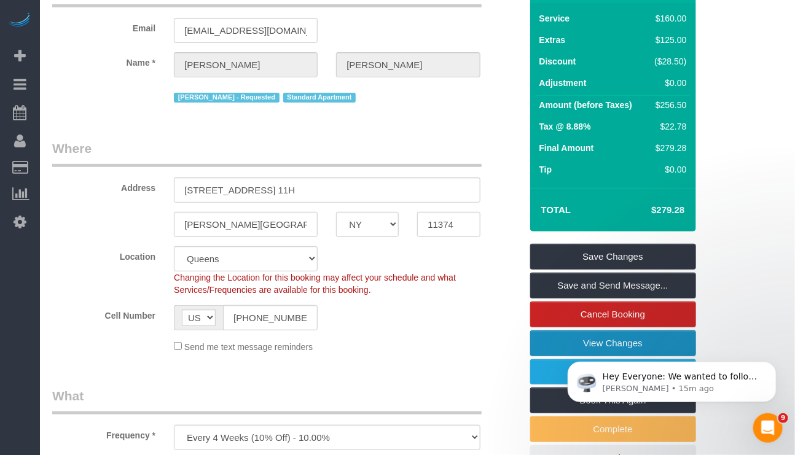
scroll to position [0, 0]
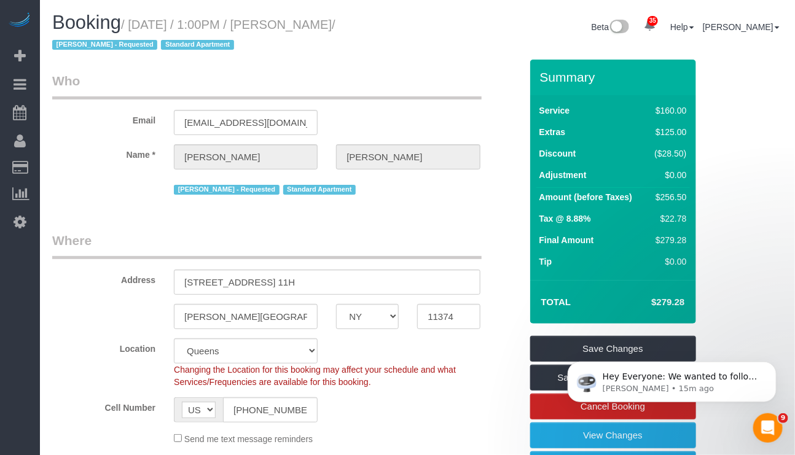
drag, startPoint x: 290, startPoint y: 29, endPoint x: 378, endPoint y: 30, distance: 87.9
click at [336, 30] on small "/ October 12, 2025 / 1:00PM / Miguel Centeno / Martha Chicaiza - Requested Stan…" at bounding box center [193, 35] width 283 height 34
copy small "Miguel Centeno"
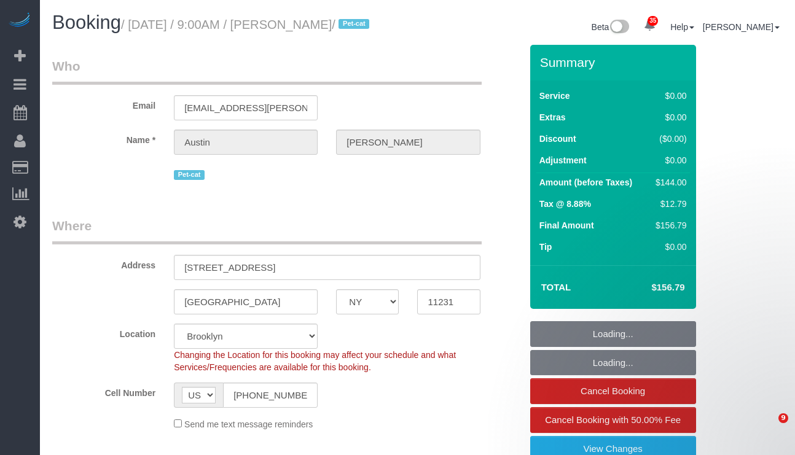
select select "NY"
select select "1"
select select "spot1"
select select "number:57"
select select "number:74"
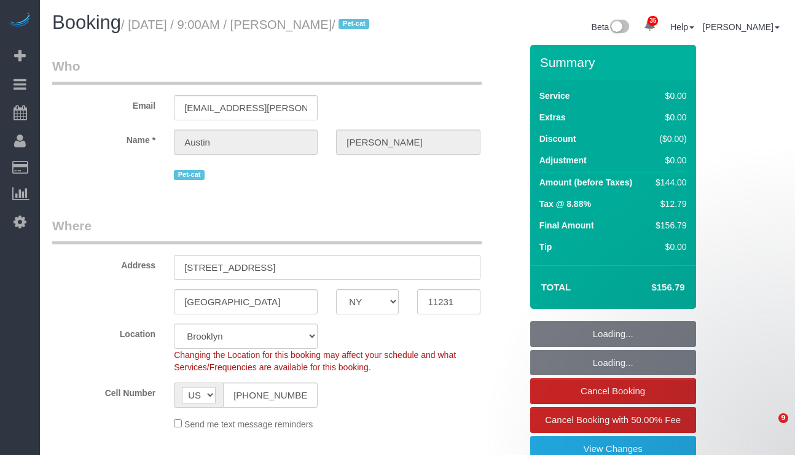
select select "number:14"
select select "number:7"
click at [590, 425] on span "Cancel Booking with 50.00% Fee" at bounding box center [613, 420] width 136 height 10
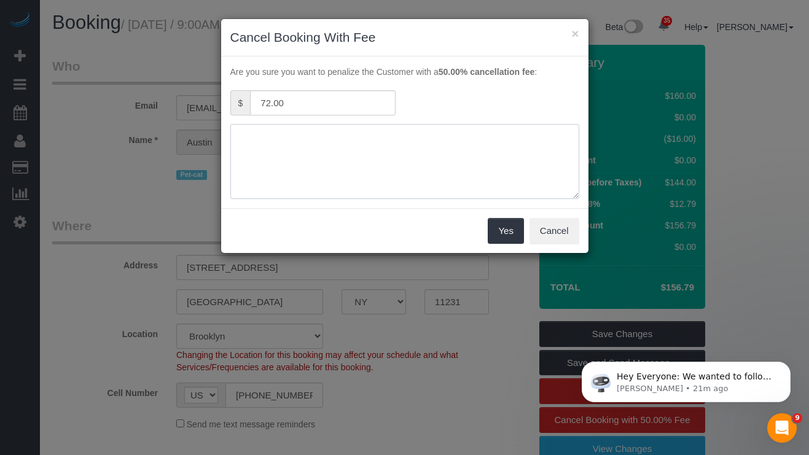
click at [286, 150] on textarea at bounding box center [404, 161] width 349 height 75
type textarea "cleaner locked out"
click at [505, 242] on button "Yes" at bounding box center [506, 231] width 36 height 26
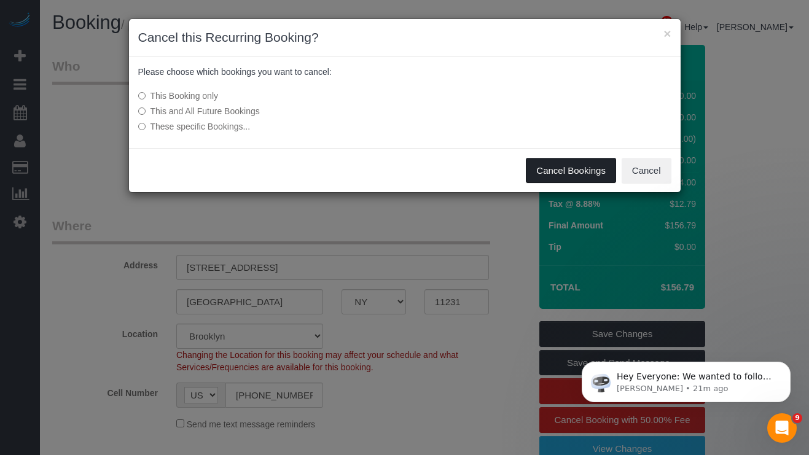
click at [555, 181] on button "Cancel Bookings" at bounding box center [571, 171] width 90 height 26
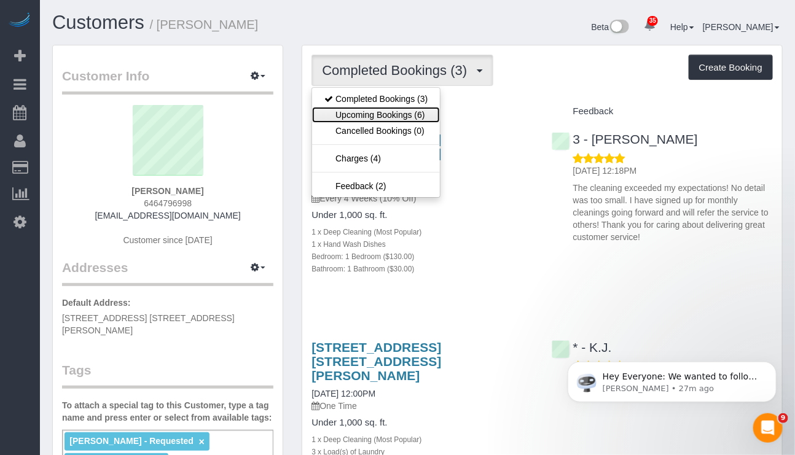
click at [409, 113] on link "Upcoming Bookings (6)" at bounding box center [376, 115] width 128 height 16
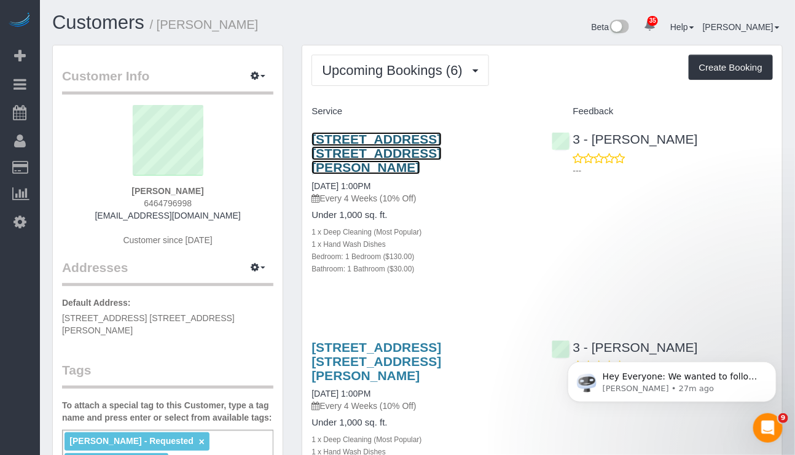
click at [409, 150] on link "61-55 Junction Boulevard, Apt. 11h, Rego Park, NY 11374" at bounding box center [377, 153] width 130 height 42
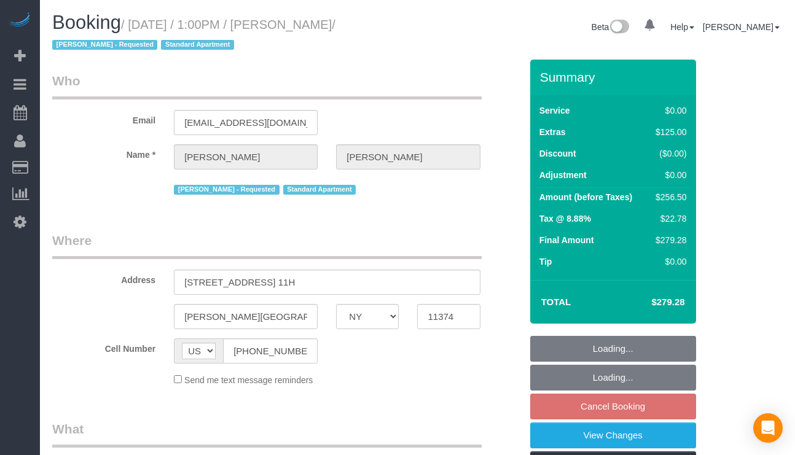
select select "NY"
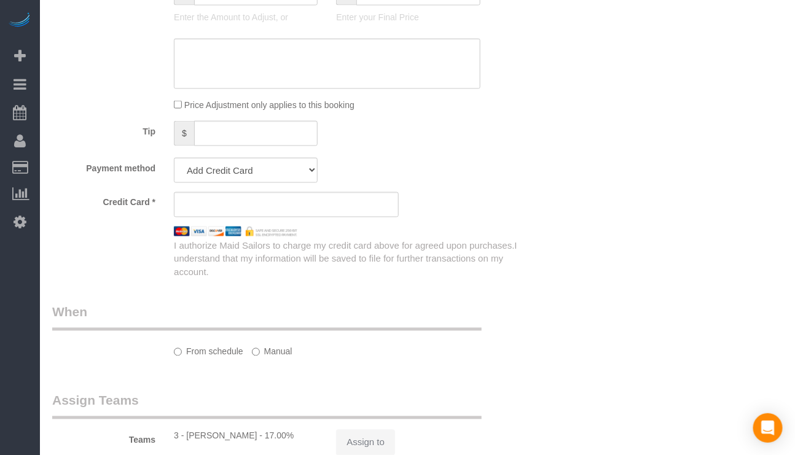
select select "object:821"
select select "string:stripe-pm_1PYAHI4VGloSiKo79lVMBurU"
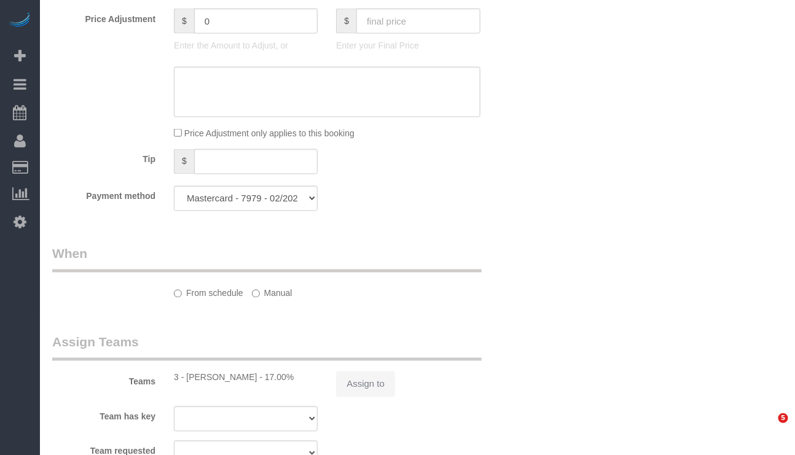
select select "spot6"
select select "number:89"
select select "number:90"
select select "number:15"
select select "number:6"
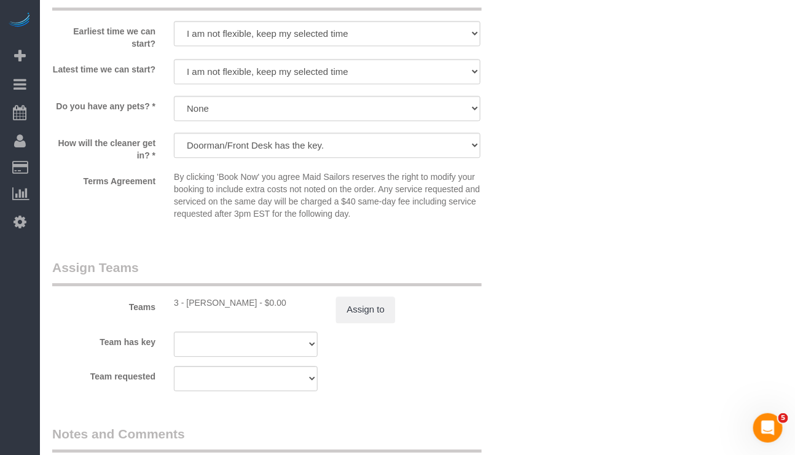
select select "object:1428"
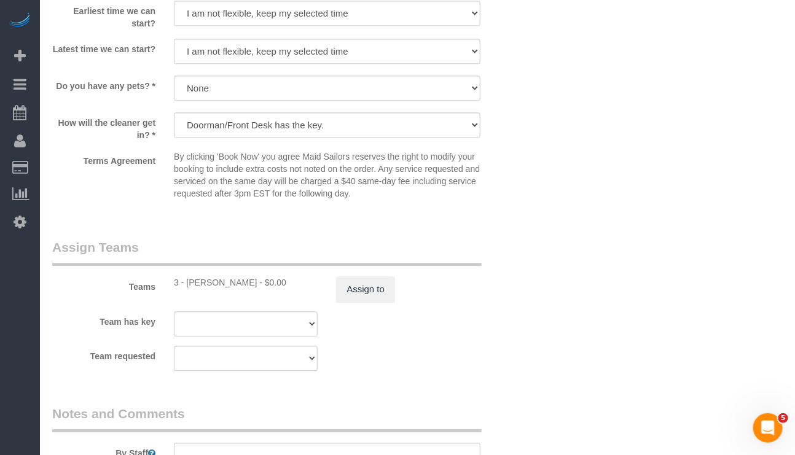
select select "1"
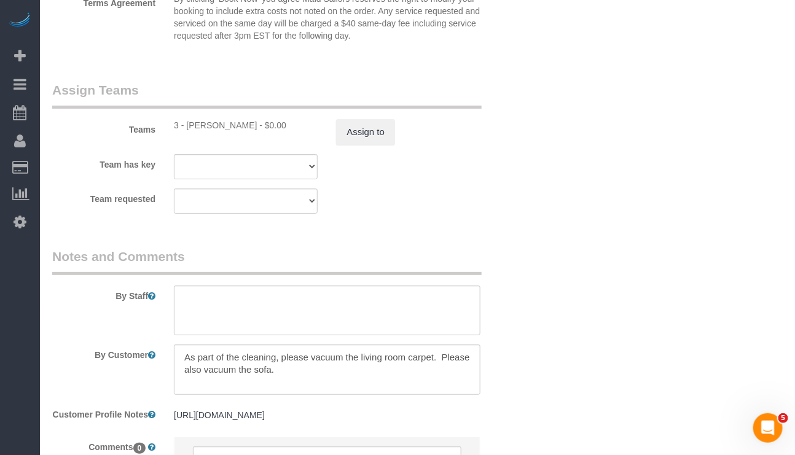
select select "1"
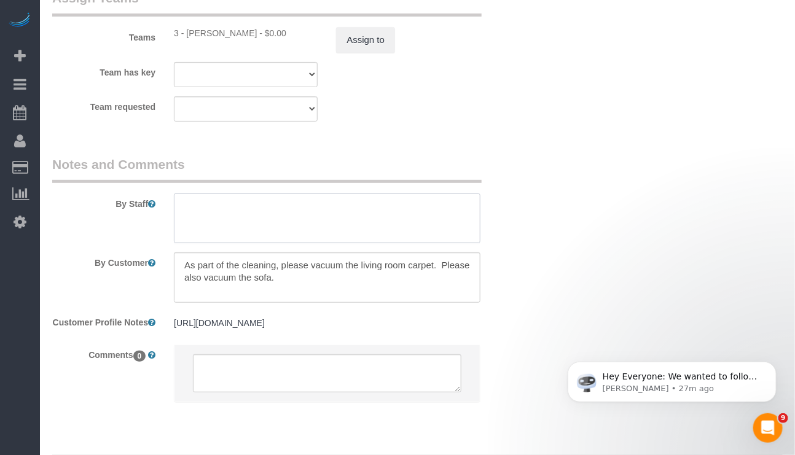
click at [369, 229] on textarea at bounding box center [327, 219] width 306 height 50
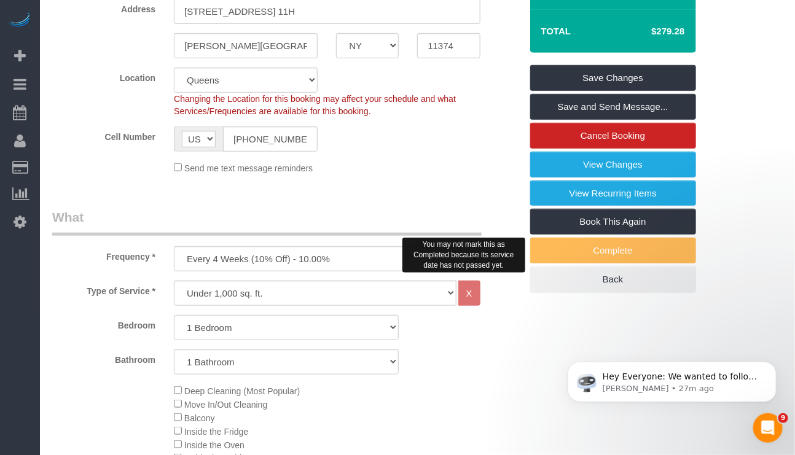
scroll to position [101, 0]
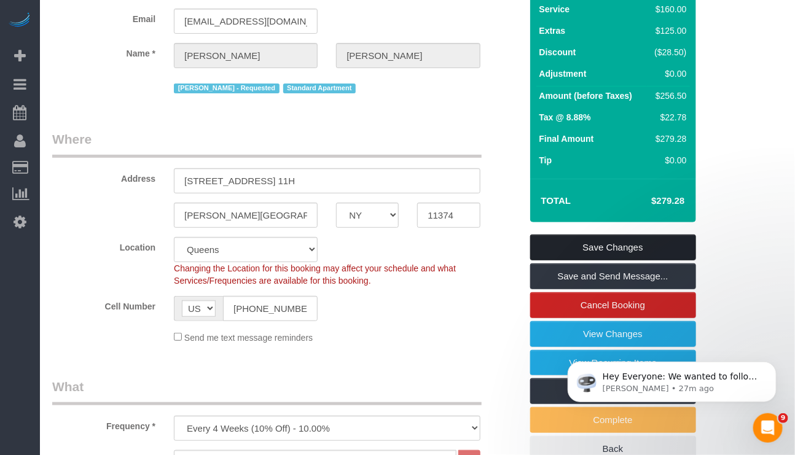
type textarea "flex: anytime"
click at [625, 250] on link "Save Changes" at bounding box center [613, 248] width 166 height 26
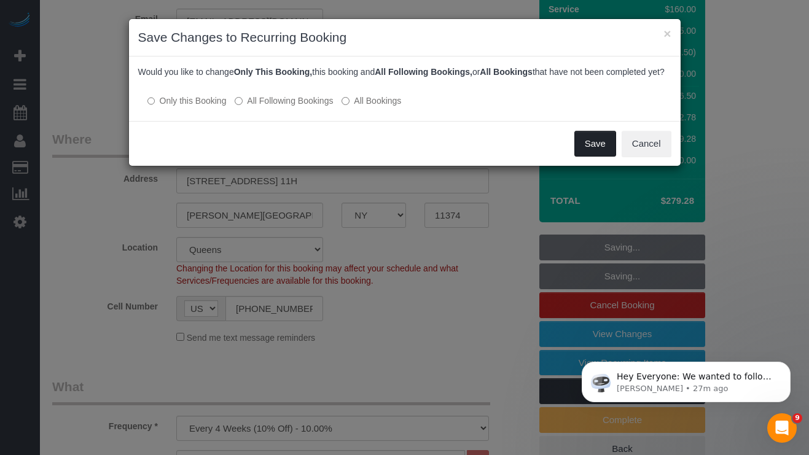
click at [599, 155] on button "Save" at bounding box center [596, 144] width 42 height 26
